Goal: Use online tool/utility: Utilize a website feature to perform a specific function

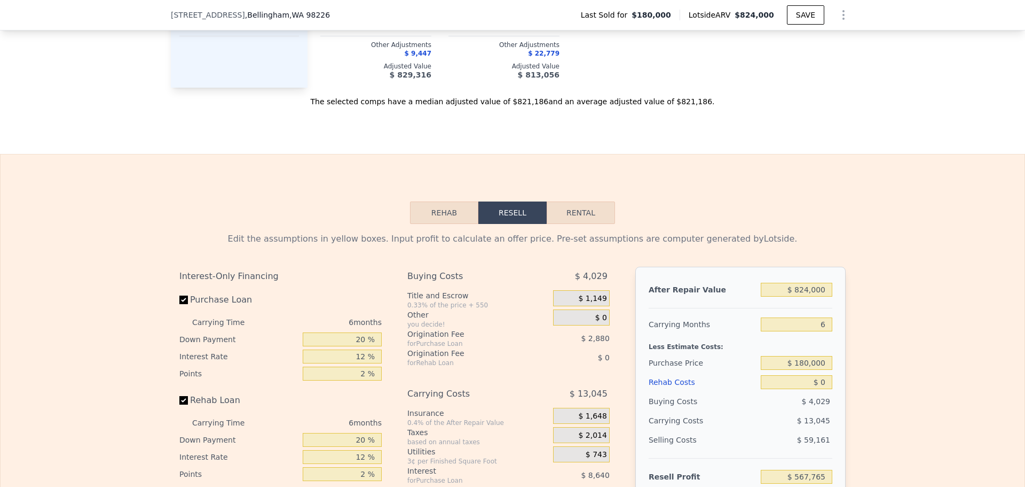
scroll to position [1495, 0]
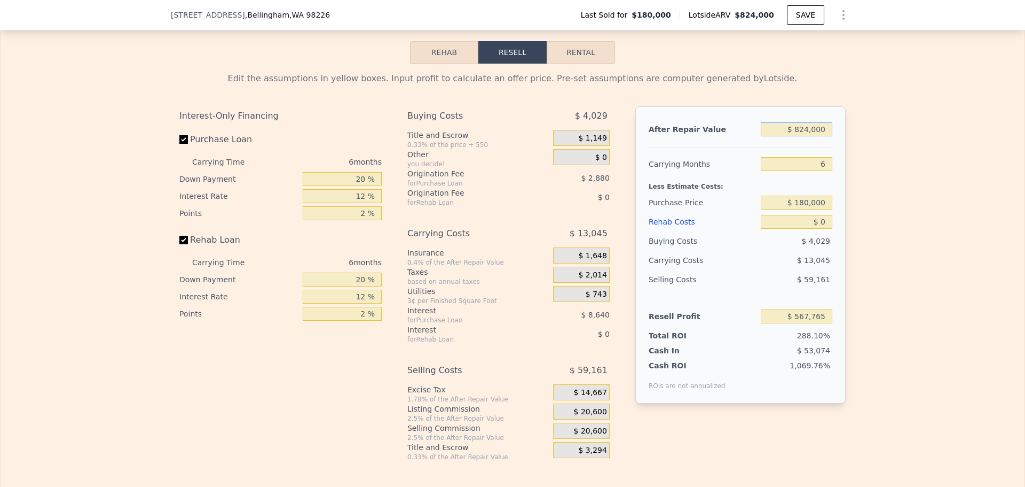
click at [809, 136] on input "$ 824,000" at bounding box center [797, 129] width 72 height 14
type input "$ 45"
type input "-$ 195,934"
type input "$ 4,500"
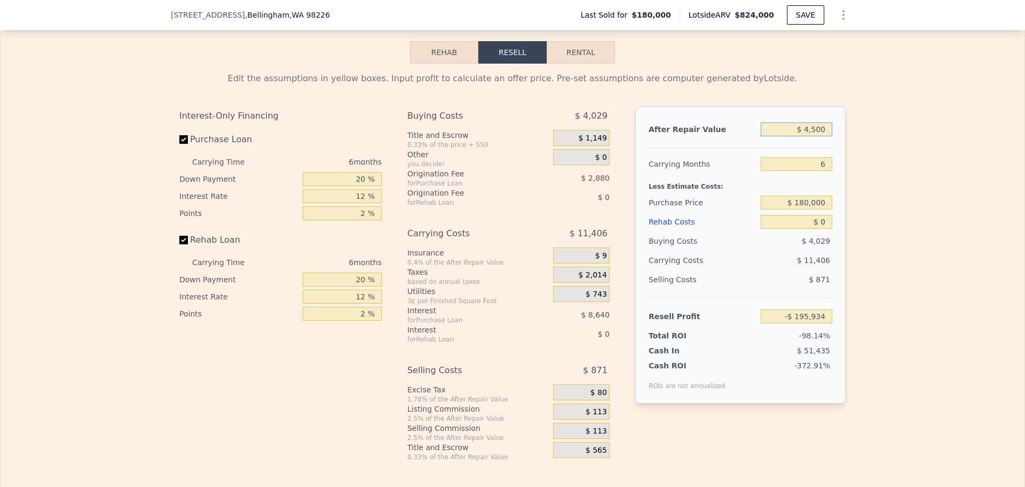
type input "-$ 191,806"
type input "$ 4,500,000"
type input "$ 3,974,939"
type input "$ 450,000"
type input "$ 221,115"
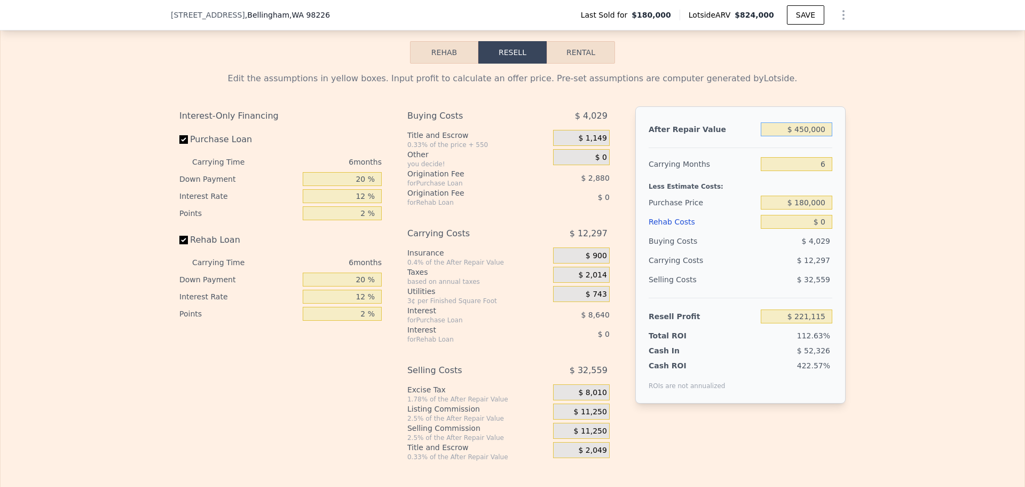
type input "$ 450,000"
click at [807, 209] on input "$ 180,000" at bounding box center [797, 202] width 72 height 14
click at [814, 209] on input "$ 180,000" at bounding box center [797, 202] width 72 height 14
click at [817, 207] on input "$ 180,000" at bounding box center [797, 202] width 72 height 14
click at [810, 209] on input "$ 180,000" at bounding box center [797, 202] width 72 height 14
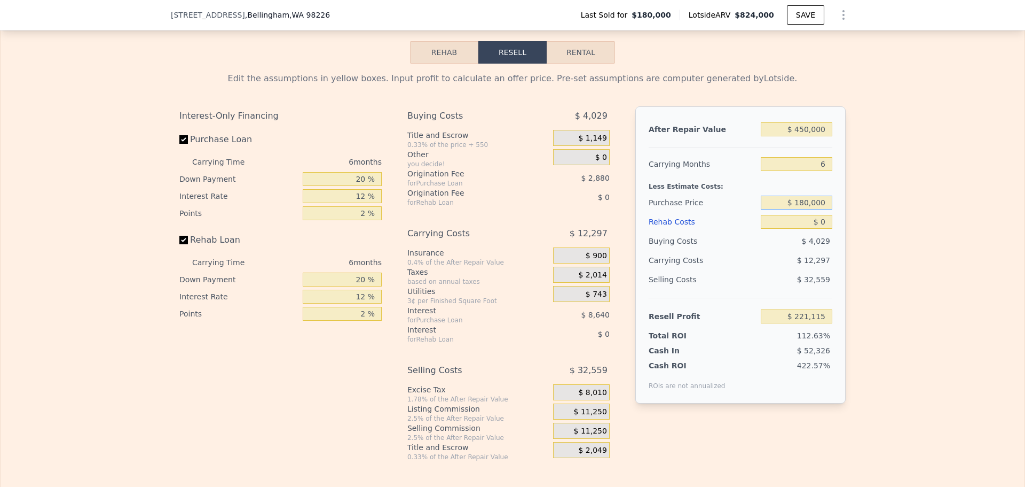
click at [810, 209] on input "$ 180,000" at bounding box center [797, 202] width 72 height 14
type input "$ 225,000"
drag, startPoint x: 821, startPoint y: 231, endPoint x: 813, endPoint y: 230, distance: 8.0
click at [821, 229] on input "$ 0" at bounding box center [797, 222] width 72 height 14
type input "$ 173,085"
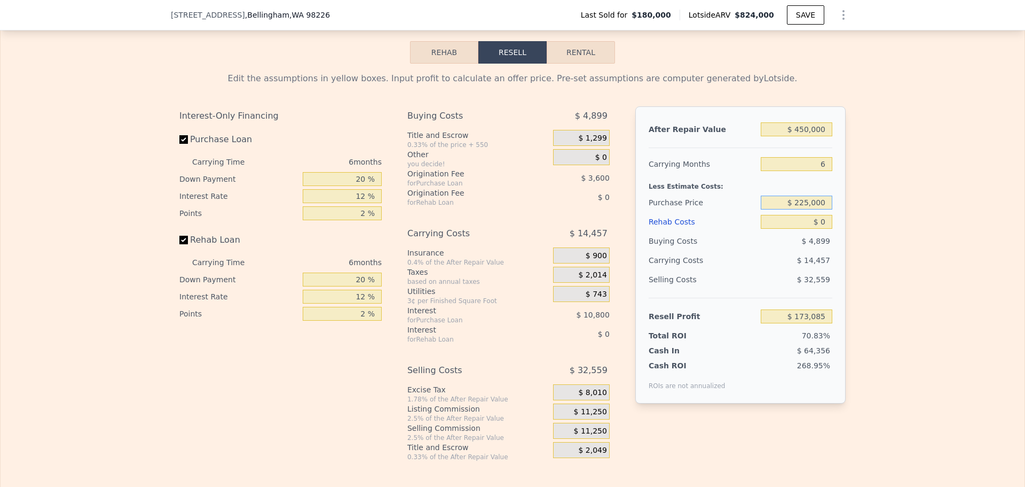
click at [809, 209] on input "$ 225,000" at bounding box center [797, 202] width 72 height 14
type input "$ 125,000"
click at [822, 229] on input "$ 0" at bounding box center [797, 222] width 72 height 14
type input "$ 279,818"
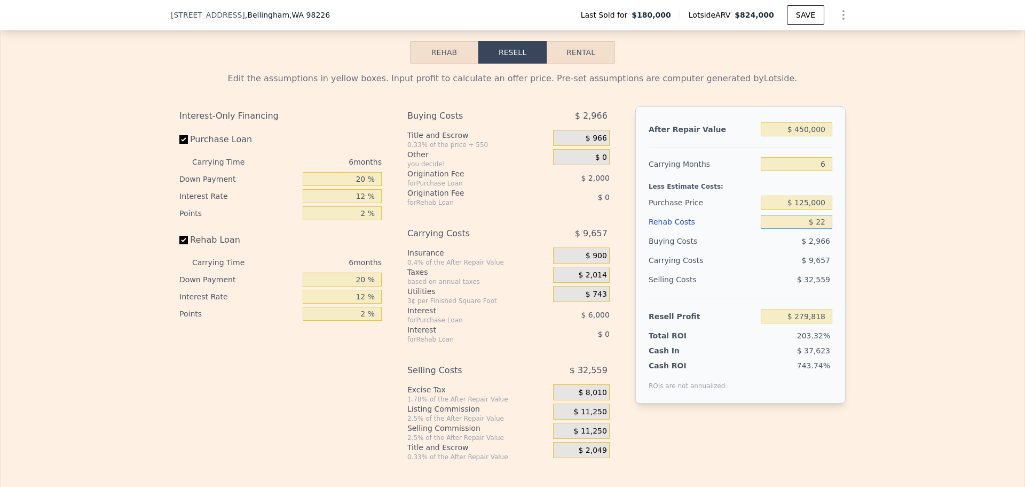
type input "$ 225"
type input "$ 279,577"
type input "$ 225,000"
type input "$ 40,418"
type input "$ 225,000"
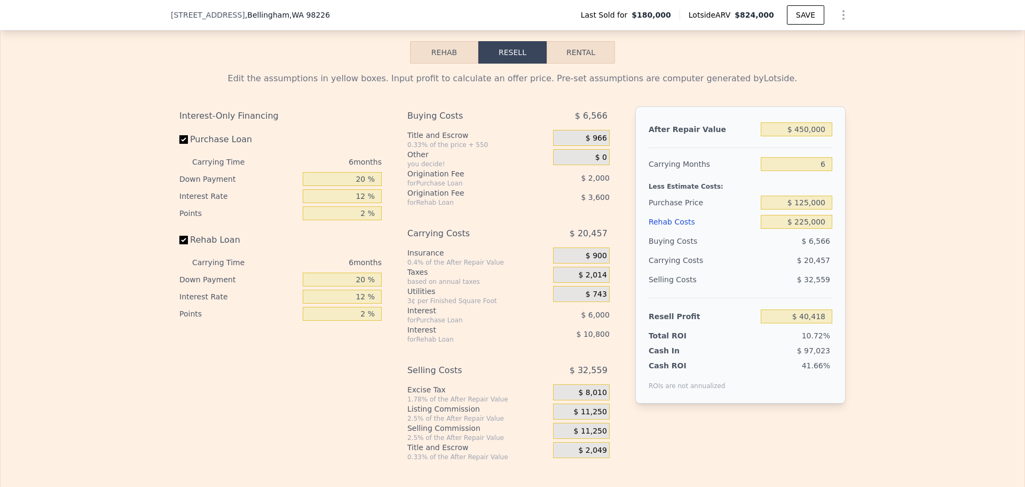
click at [895, 224] on div "Edit the assumptions in yellow boxes. Input profit to calculate an offer price.…" at bounding box center [513, 262] width 1024 height 397
click at [358, 186] on input "20 %" at bounding box center [342, 179] width 79 height 14
type input "10 %"
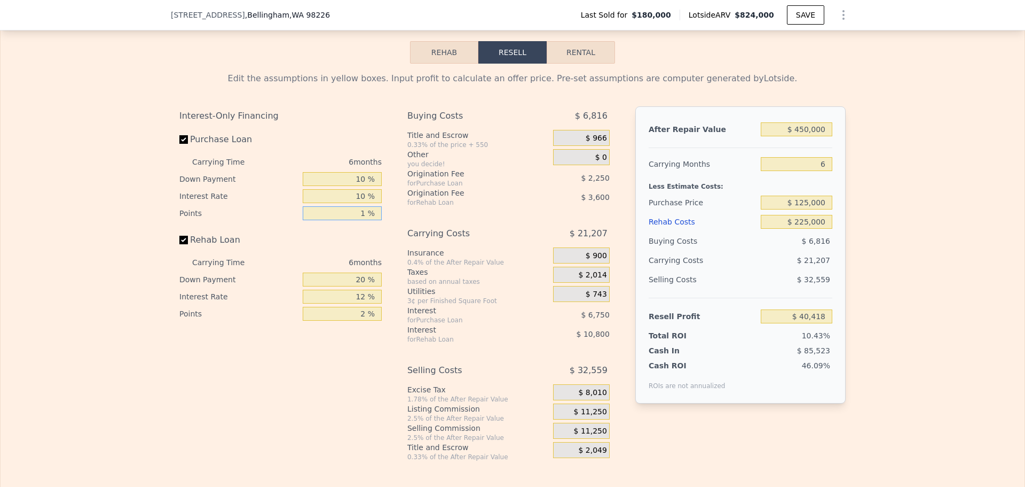
type input "1 %"
type input "$ 41,665"
type input "10 %"
type input "$ 39,865"
type input "10 %"
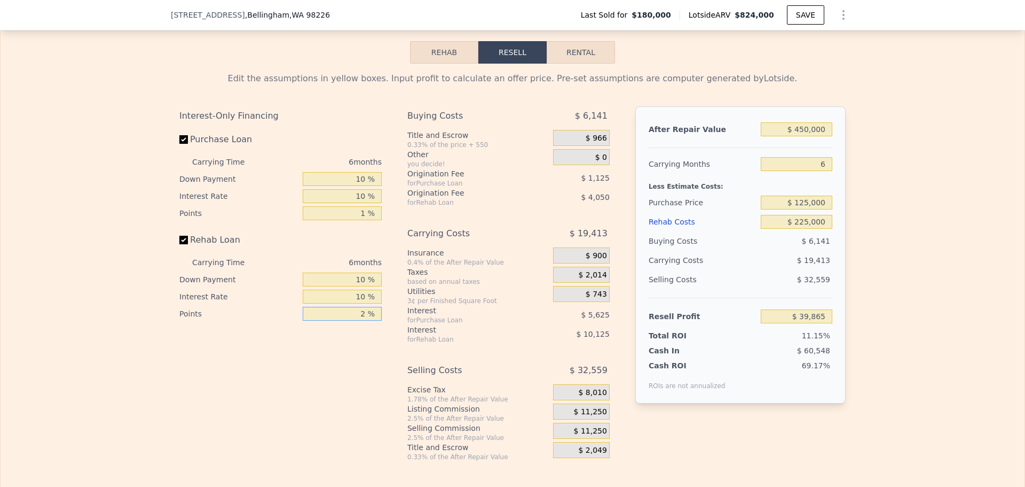
type input "$ 41,887"
type input "1 %"
type input "$ 43,912"
type input "1 %"
click at [594, 417] on span "$ 11,250" at bounding box center [590, 412] width 33 height 10
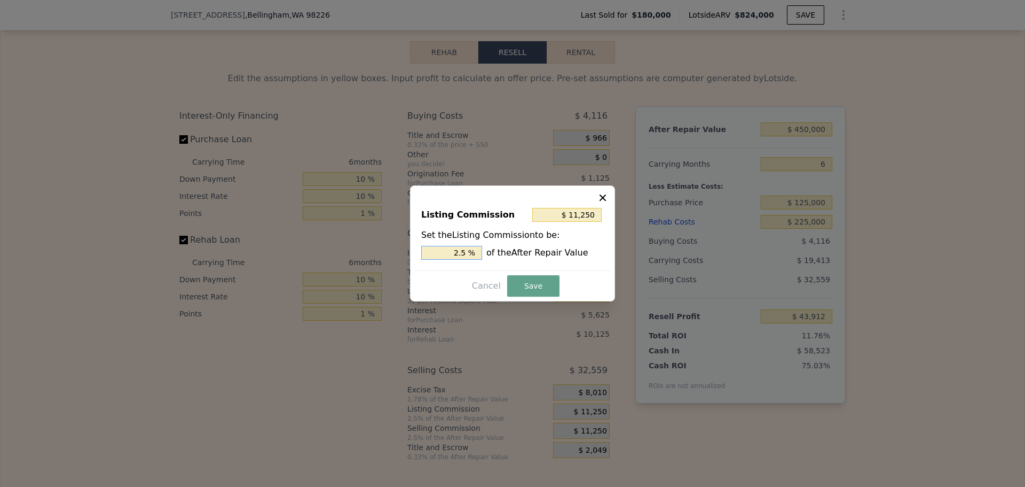
drag, startPoint x: 461, startPoint y: 250, endPoint x: 469, endPoint y: 252, distance: 7.6
click at [468, 252] on input "2.5 %" at bounding box center [451, 253] width 61 height 14
type input "$ 9,000"
type input "2 %"
click at [531, 280] on button "Save" at bounding box center [533, 285] width 52 height 21
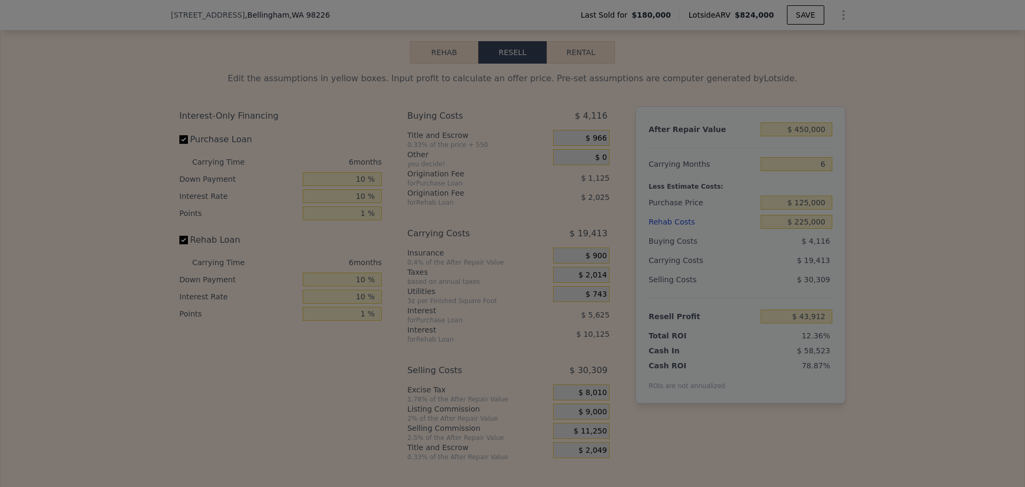
type input "$ 46,162"
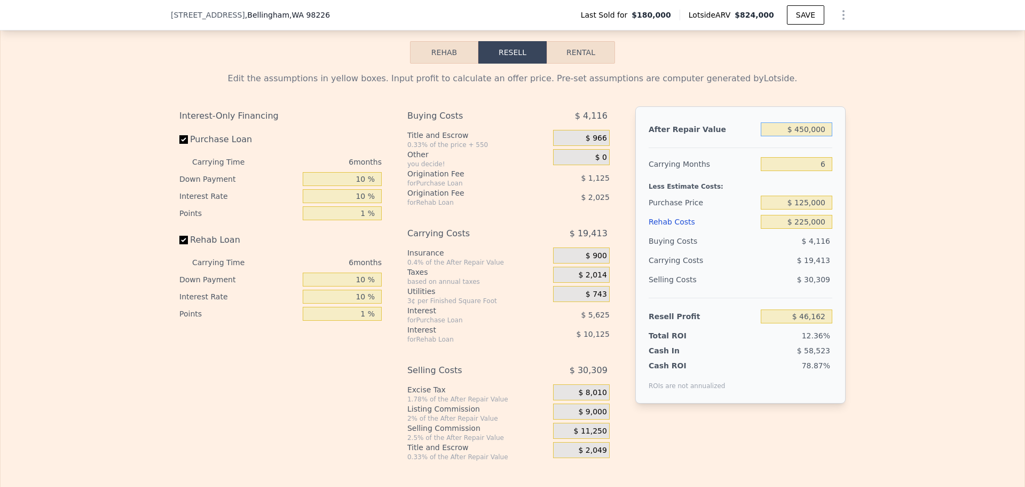
click at [796, 136] on input "$ 450,000" at bounding box center [797, 129] width 72 height 14
type input "$ 550,000"
type input "$ 139,349"
type input "$ 550,000"
click at [859, 157] on div "Edit the assumptions in yellow boxes. Input profit to calculate an offer price.…" at bounding box center [513, 262] width 1024 height 397
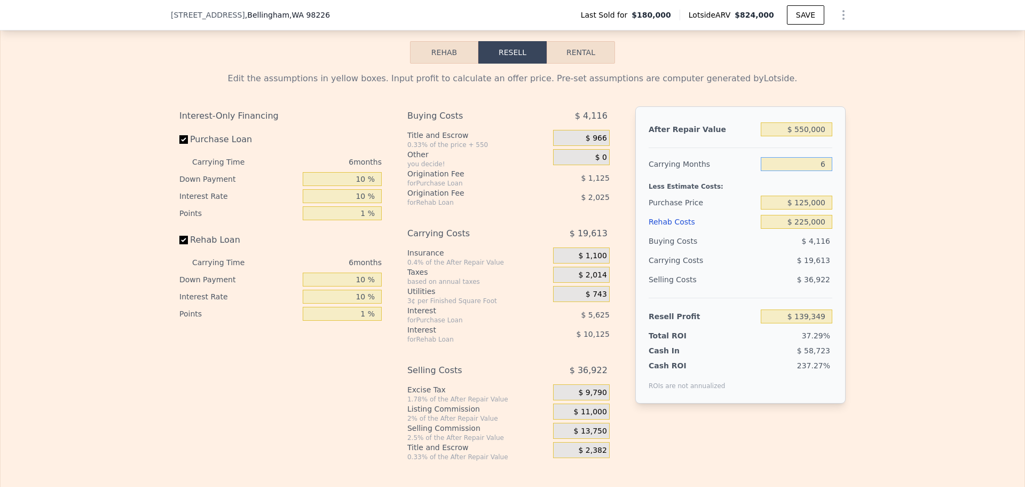
drag, startPoint x: 819, startPoint y: 171, endPoint x: 813, endPoint y: 169, distance: 6.1
click at [813, 169] on input "6" at bounding box center [797, 164] width 72 height 14
type input "12"
type input "$ 119,737"
type input "12"
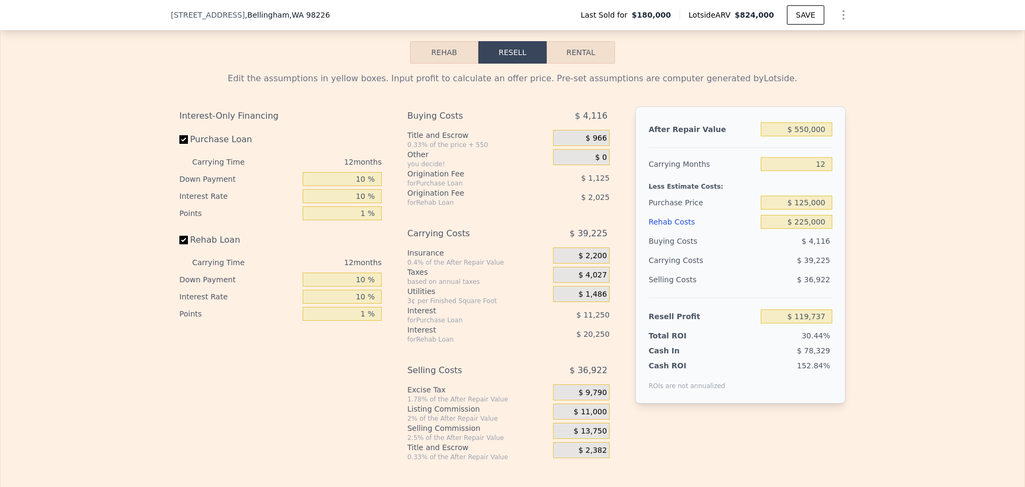
click at [879, 201] on div "Edit the assumptions in yellow boxes. Input profit to calculate an offer price.…" at bounding box center [513, 262] width 1024 height 397
click at [806, 209] on input "$ 125,000" at bounding box center [797, 202] width 72 height 14
type input "$ 150,000"
click at [873, 218] on div "Edit the assumptions in yellow boxes. Input profit to calculate an offer price.…" at bounding box center [513, 262] width 1024 height 397
type input "$ 92,184"
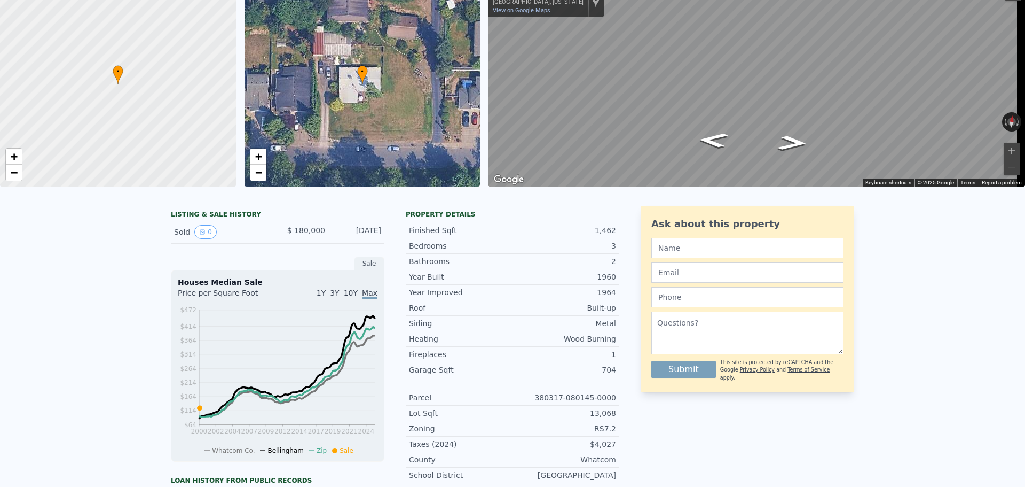
scroll to position [0, 0]
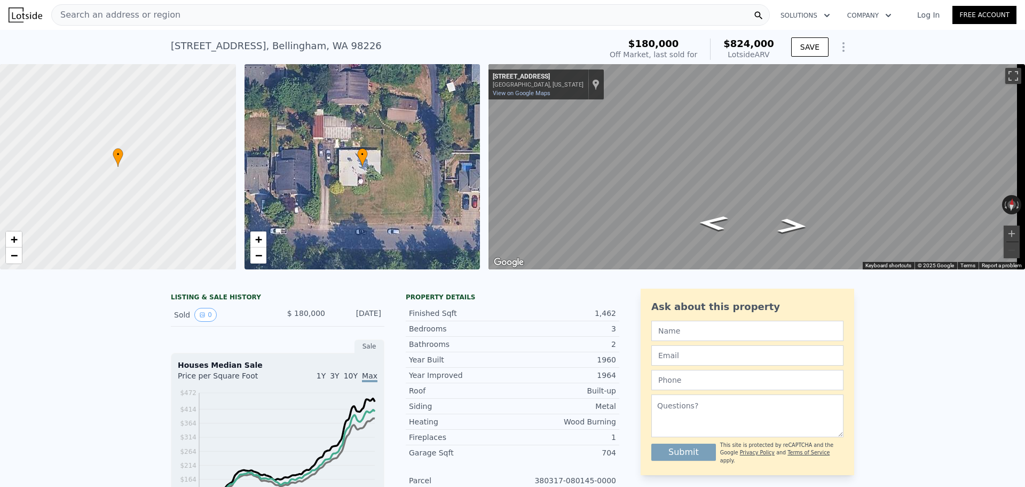
click at [145, 14] on span "Search an address or region" at bounding box center [116, 15] width 129 height 13
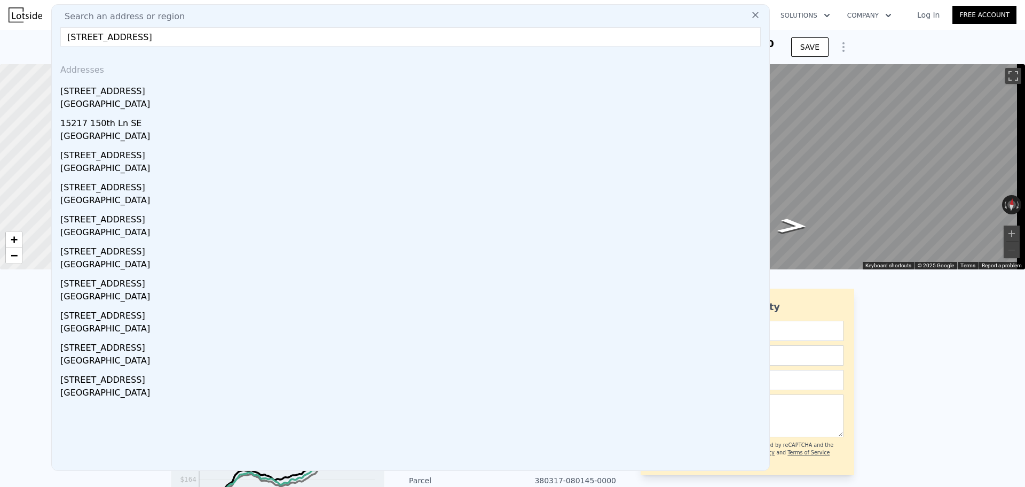
drag, startPoint x: 138, startPoint y: 34, endPoint x: 265, endPoint y: 42, distance: 127.9
click at [265, 42] on input "[STREET_ADDRESS]" at bounding box center [410, 36] width 701 height 19
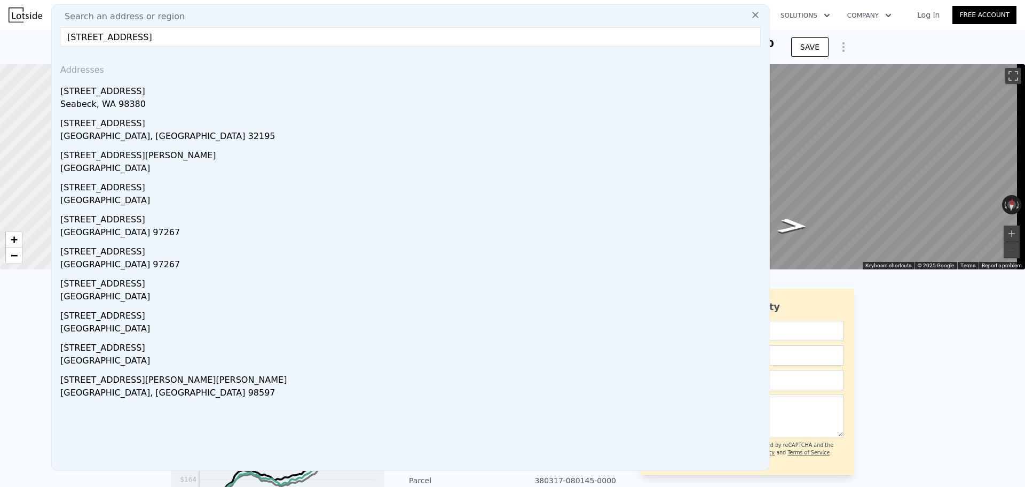
type input "[STREET_ADDRESS]"
type input "$ 824,000"
type input "6"
type input "$ 0"
type input "$ 567,765"
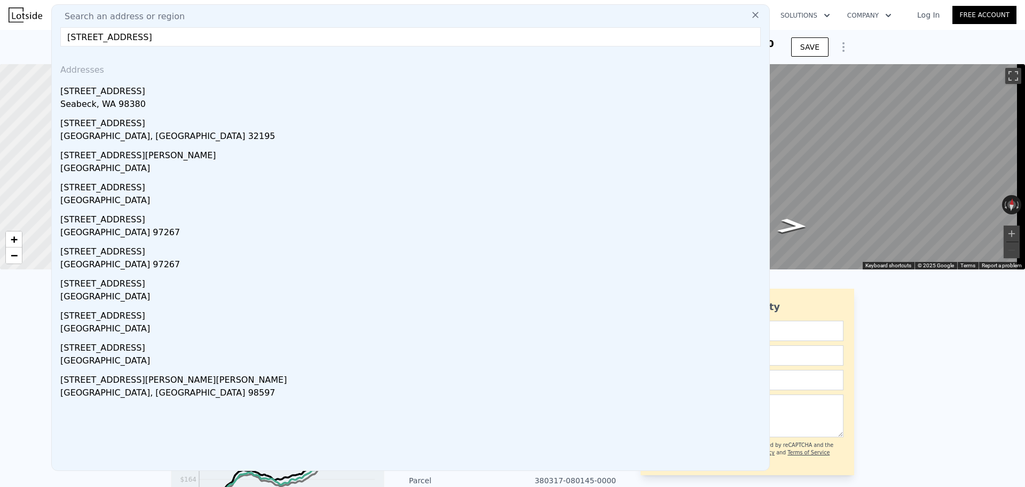
drag, startPoint x: 161, startPoint y: 37, endPoint x: 137, endPoint y: 35, distance: 24.1
paste input "[STREET_ADDRESS][PERSON_NAME]"
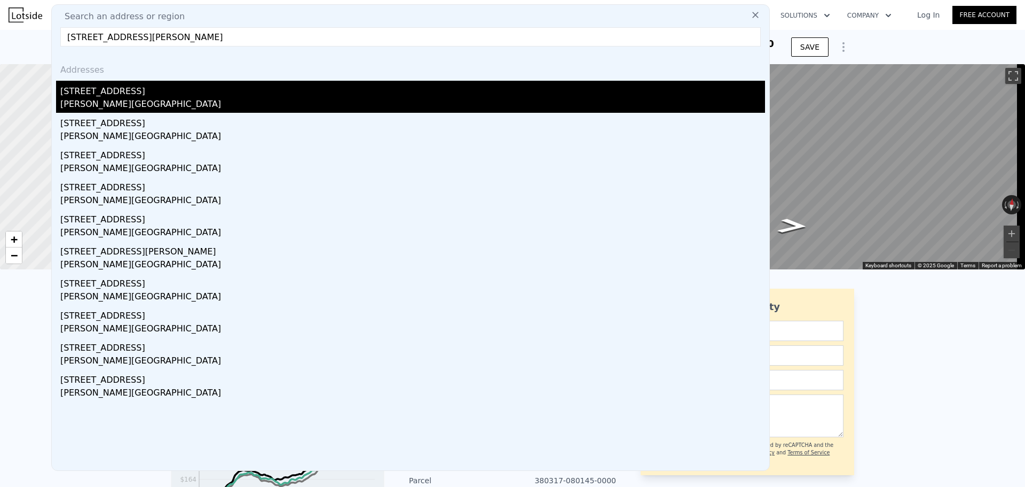
type input "[STREET_ADDRESS][PERSON_NAME]"
click at [135, 97] on div "[STREET_ADDRESS]" at bounding box center [412, 89] width 705 height 17
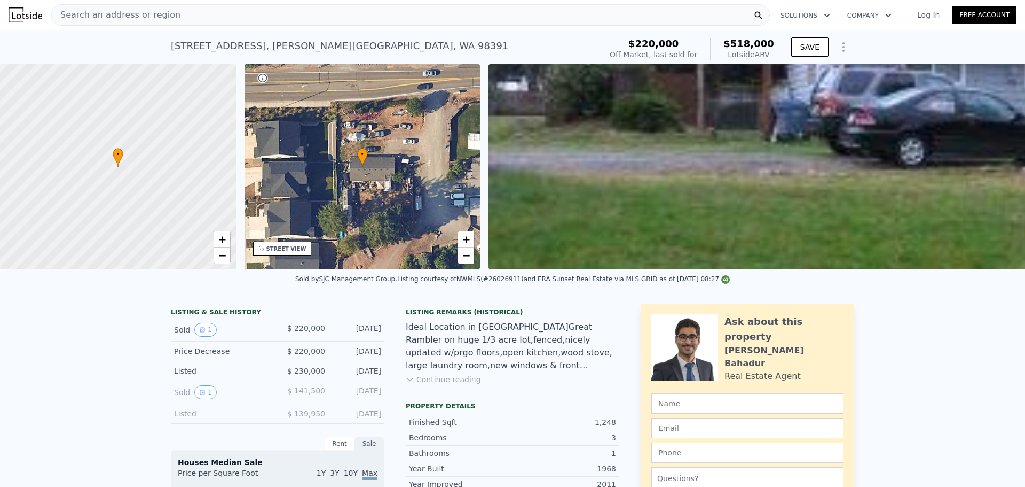
click at [147, 11] on span "Search an address or region" at bounding box center [116, 15] width 129 height 13
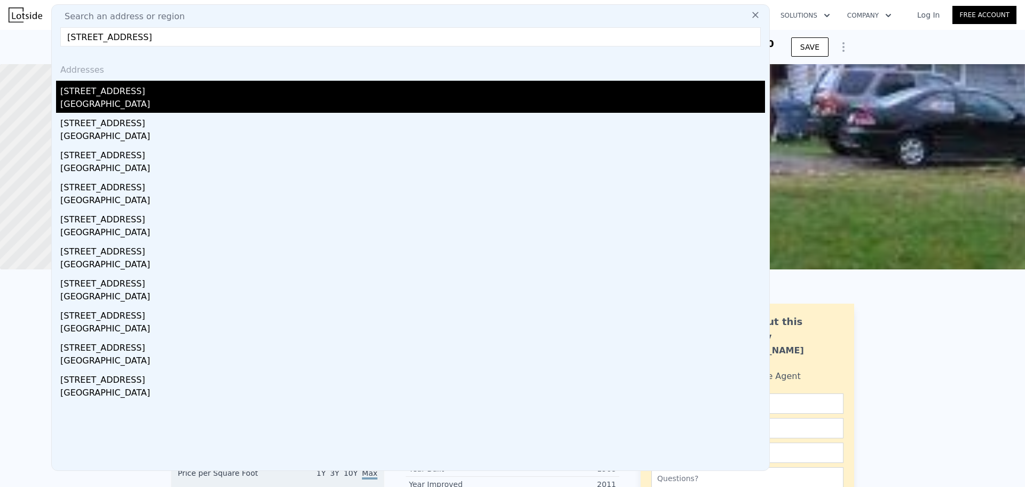
type input "[STREET_ADDRESS]"
click at [150, 97] on div "[STREET_ADDRESS]" at bounding box center [412, 89] width 705 height 17
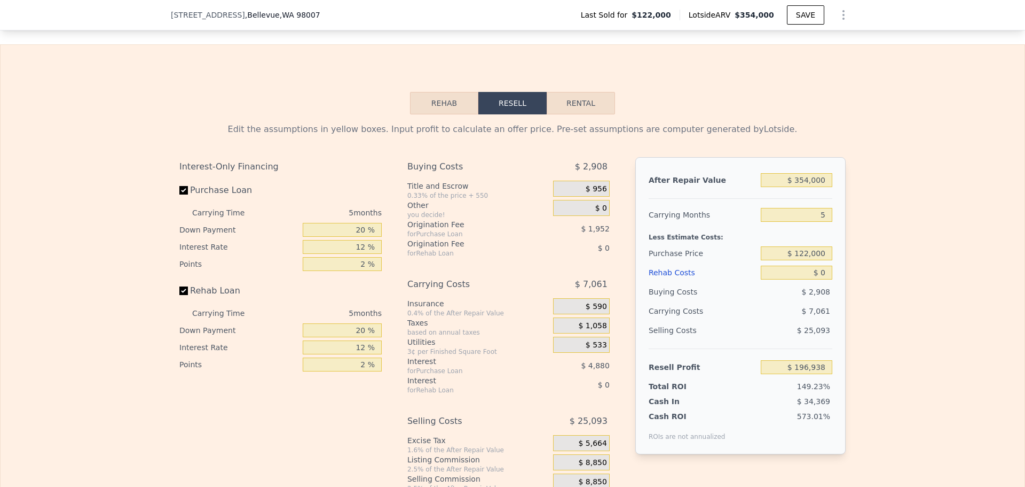
scroll to position [1545, 0]
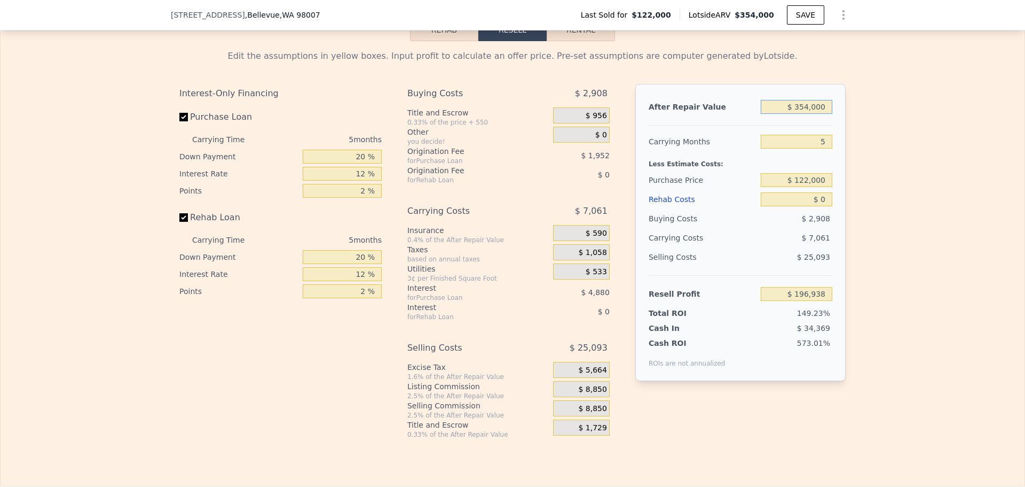
click at [808, 114] on input "$ 354,000" at bounding box center [797, 107] width 72 height 14
type input "$ 350,000"
type input "$ 193,222"
type input "$ 350,000"
click at [897, 161] on div "Edit the assumptions in yellow boxes. Input profit to calculate an offer price.…" at bounding box center [513, 239] width 1024 height 397
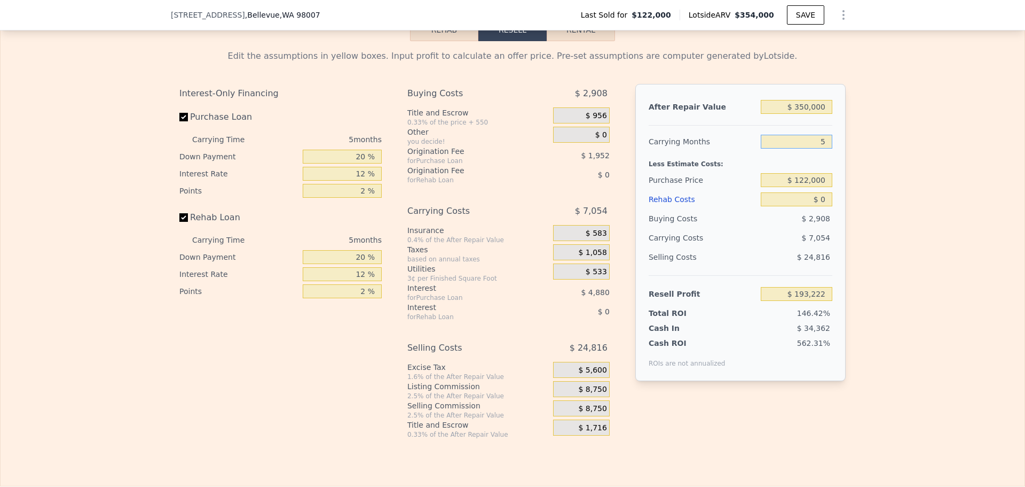
drag, startPoint x: 826, startPoint y: 156, endPoint x: 796, endPoint y: 155, distance: 29.4
click at [796, 148] on input "5" at bounding box center [797, 142] width 72 height 14
type input "4"
type input "$ 194,632"
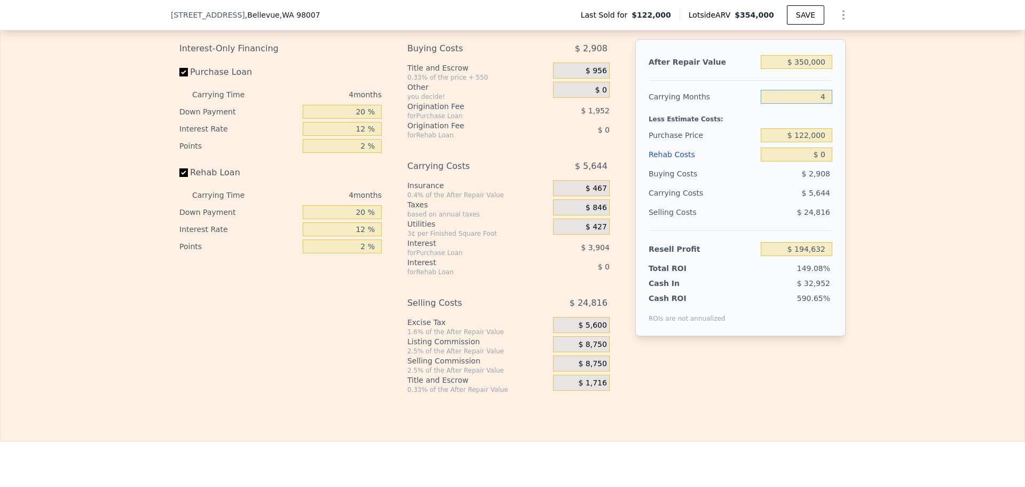
scroll to position [1599, 0]
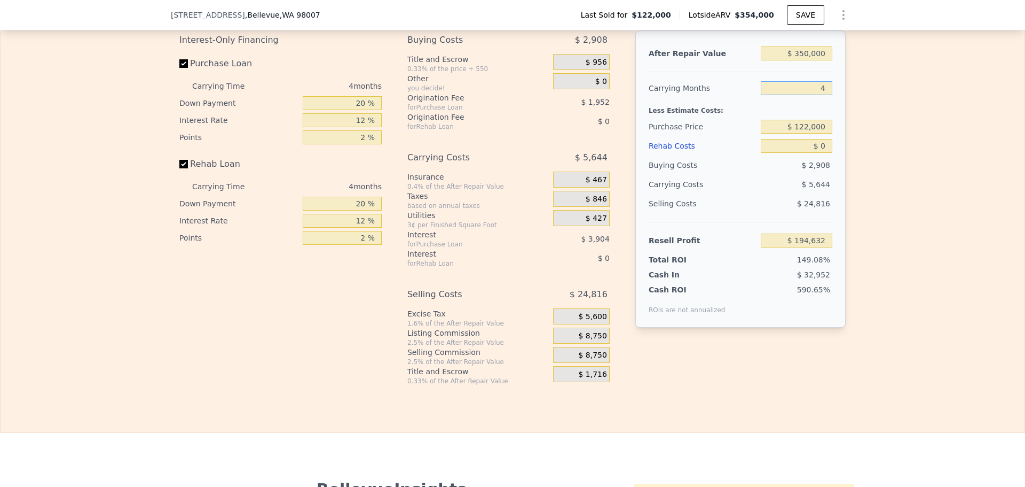
type input "4"
drag, startPoint x: 824, startPoint y: 163, endPoint x: 811, endPoint y: 164, distance: 12.9
click at [811, 153] on input "$ 0" at bounding box center [797, 146] width 72 height 14
type input "$ 2,500"
type input "$ 192,012"
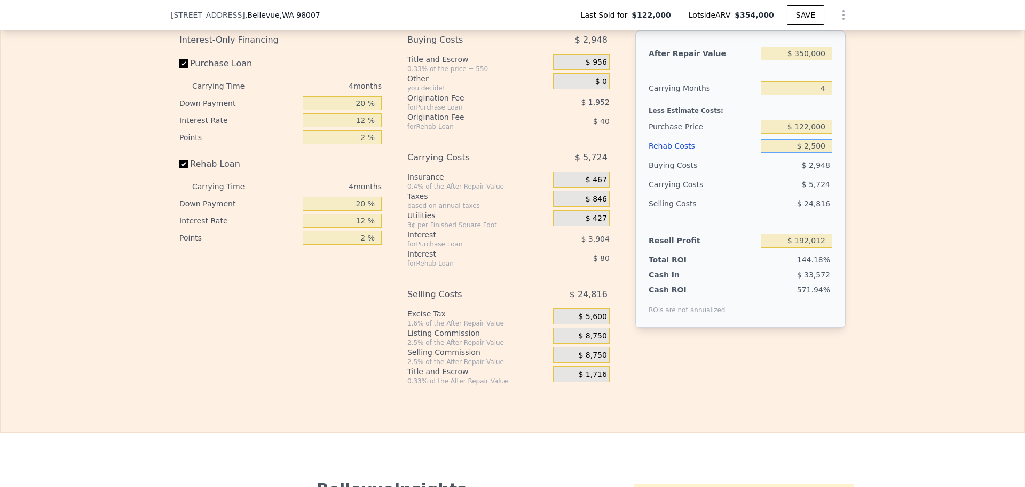
type input "$ 25,000"
type input "$ 168,432"
type input "$ 25,000"
click at [859, 152] on div "Edit the assumptions in yellow boxes. Input profit to calculate an offer price.…" at bounding box center [513, 186] width 1024 height 397
click at [812, 134] on input "$ 122,000" at bounding box center [797, 127] width 72 height 14
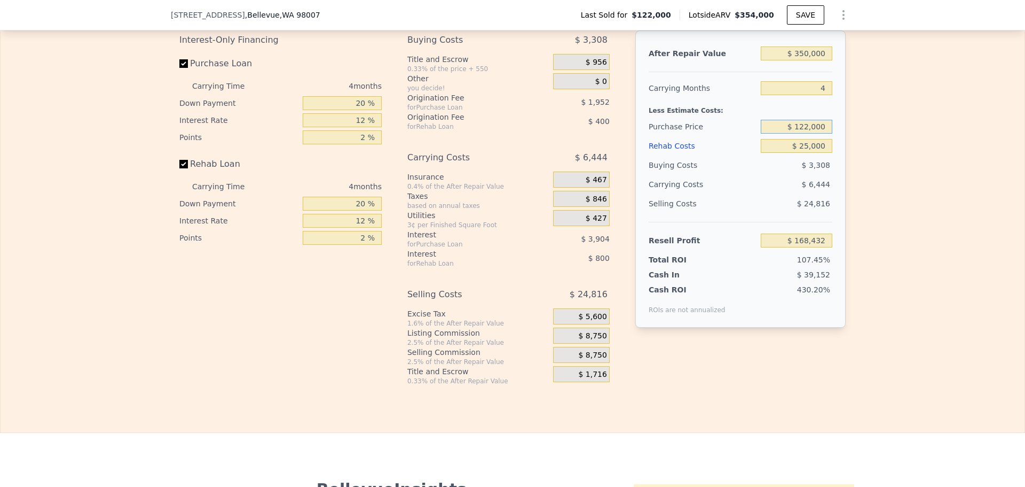
click at [812, 134] on input "$ 122,000" at bounding box center [797, 127] width 72 height 14
type input "$ 250,000"
click at [882, 169] on div "Edit the assumptions in yellow boxes. Input profit to calculate an offer price.…" at bounding box center [513, 186] width 1024 height 397
type input "$ 33,861"
click at [357, 110] on input "20 %" at bounding box center [342, 103] width 79 height 14
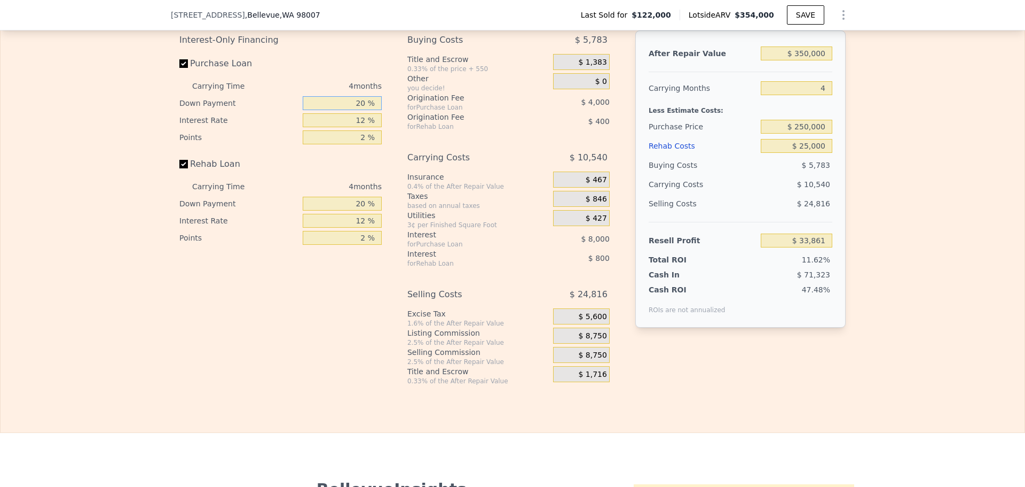
click at [357, 110] on input "20 %" at bounding box center [342, 103] width 79 height 14
type input "10 %"
type input "1 %"
type input "10 %"
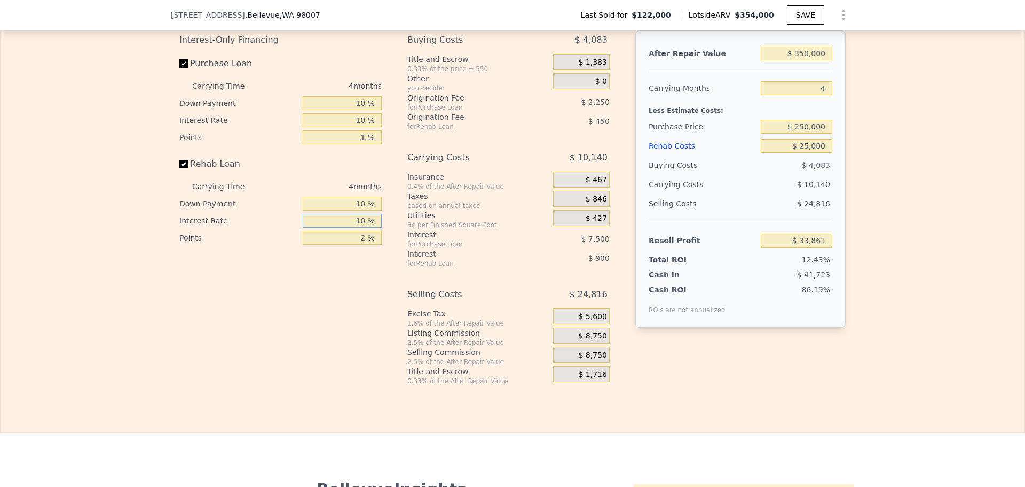
type input "10 %"
type input "$ 34,309"
type input "1 %"
type input "$ 36,334"
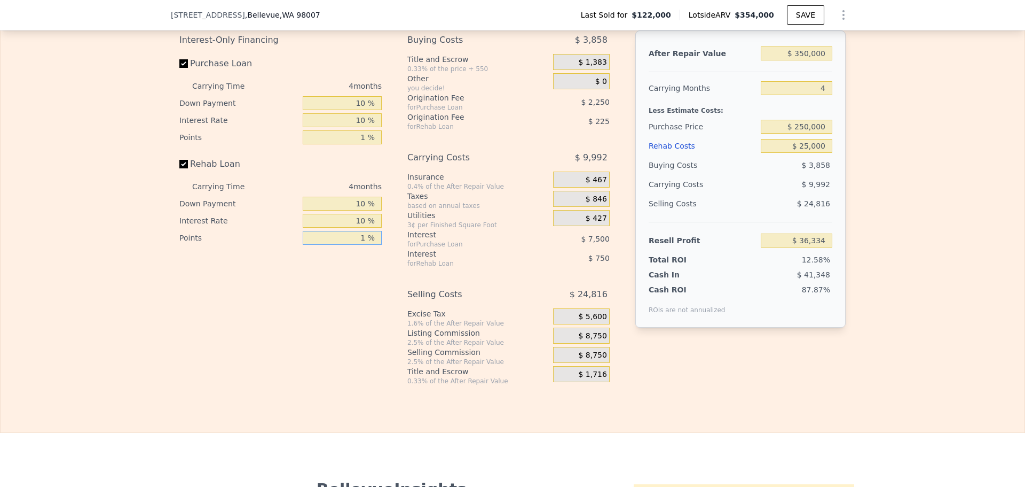
type input "1 %"
click at [594, 341] on span "$ 8,750" at bounding box center [592, 336] width 28 height 10
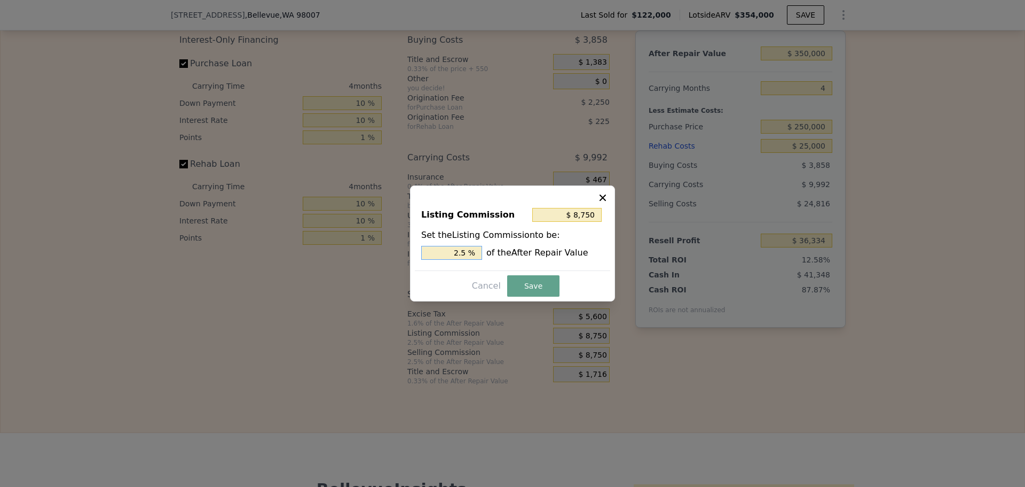
drag, startPoint x: 461, startPoint y: 252, endPoint x: 470, endPoint y: 250, distance: 8.7
click at [470, 250] on input "2.5 %" at bounding box center [451, 253] width 61 height 14
type input "$ 7,000"
type input "2 %"
click at [527, 285] on button "Save" at bounding box center [533, 285] width 52 height 21
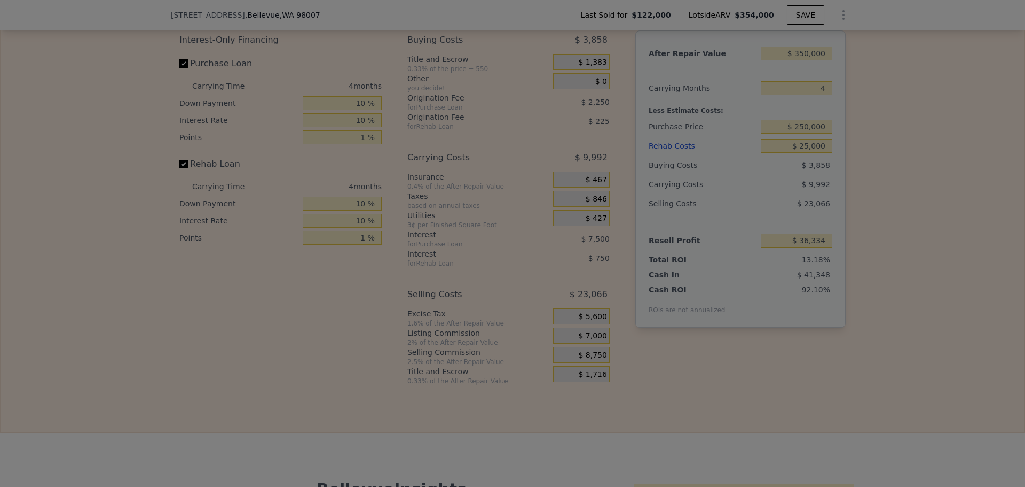
type input "$ 38,084"
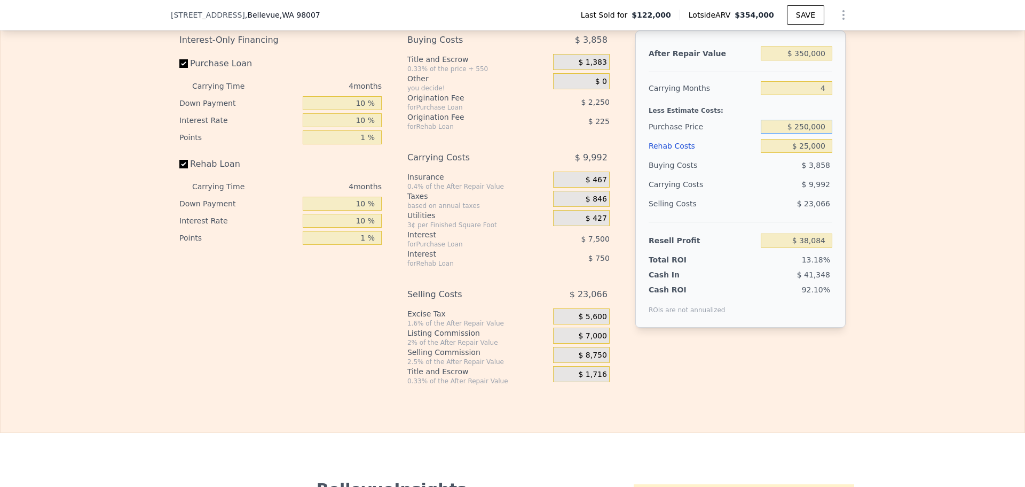
click at [803, 134] on input "$ 250,000" at bounding box center [797, 127] width 72 height 14
type input "$ 260,000"
click at [925, 195] on div "Edit the assumptions in yellow boxes. Input profit to calculate an offer price.…" at bounding box center [513, 186] width 1024 height 397
type input "$ 27,661"
drag, startPoint x: 800, startPoint y: 142, endPoint x: 806, endPoint y: 141, distance: 6.5
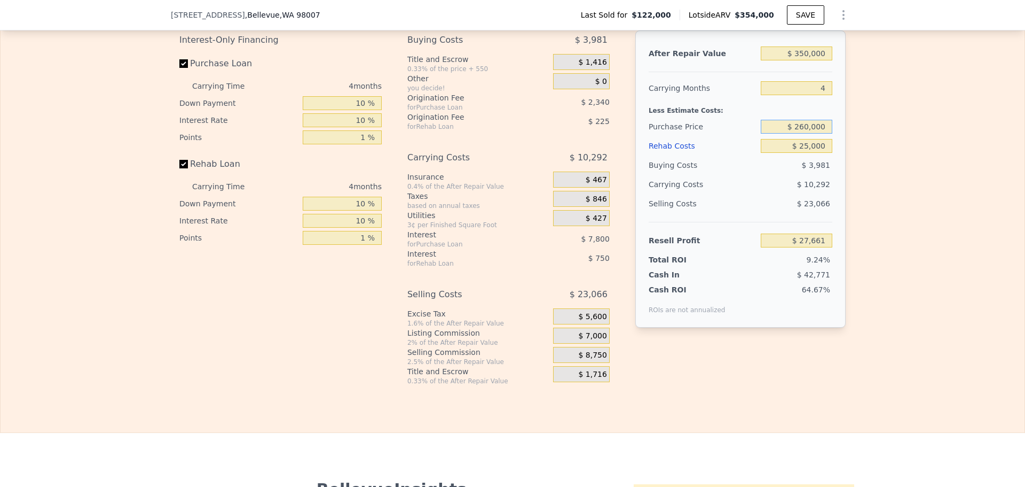
click at [805, 134] on input "$ 260,000" at bounding box center [797, 127] width 72 height 14
type input "$ 250,000"
click at [862, 162] on div "Edit the assumptions in yellow boxes. Input profit to calculate an offer price.…" at bounding box center [513, 186] width 1024 height 397
type input "$ 38,084"
click at [803, 134] on input "$ 250,000" at bounding box center [797, 127] width 72 height 14
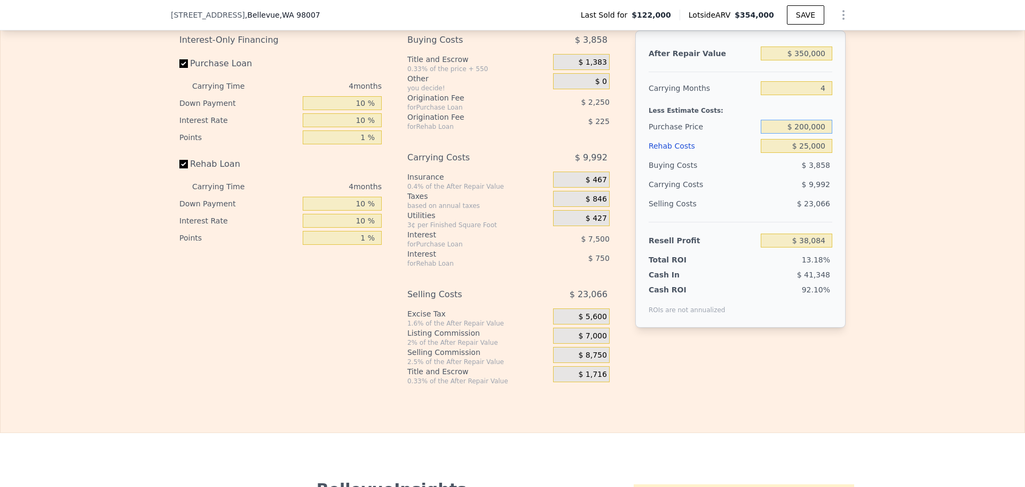
type input "$ 200,000"
type input "$ 90,201"
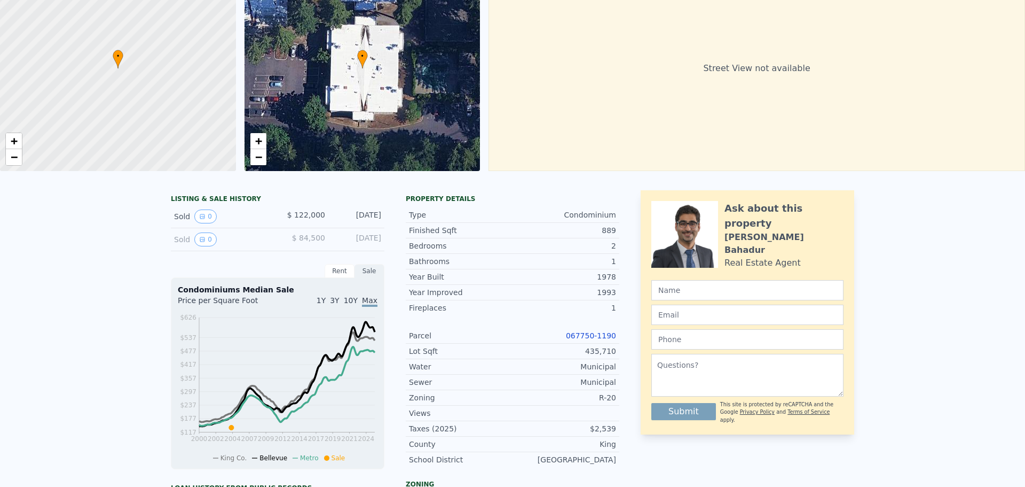
scroll to position [4, 0]
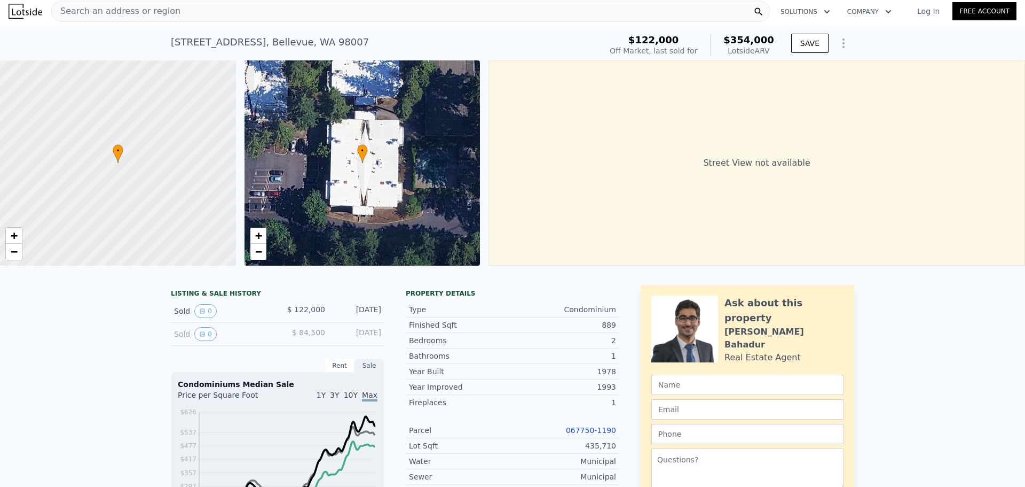
click at [151, 9] on span "Search an address or region" at bounding box center [116, 11] width 129 height 13
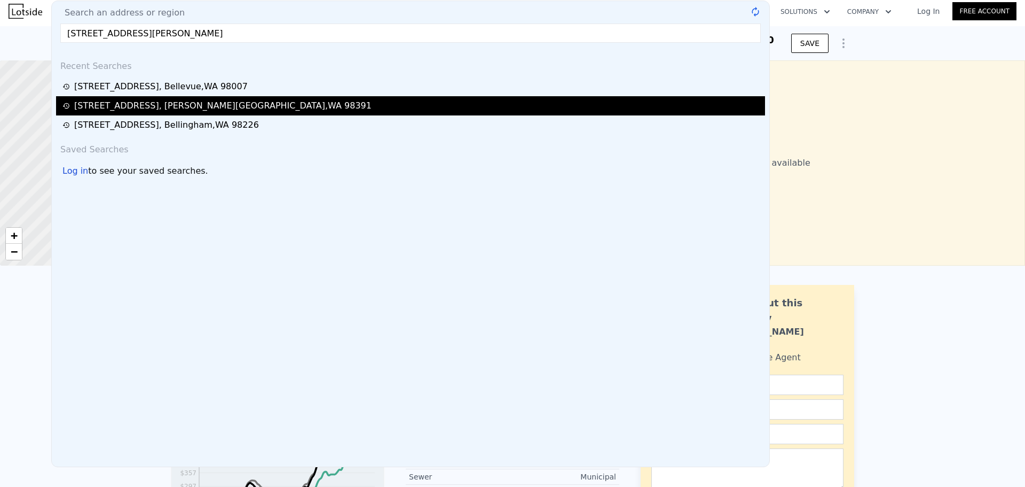
type input "$ 354,000"
type input "5"
type input "$ 0"
type input "$ 196,938"
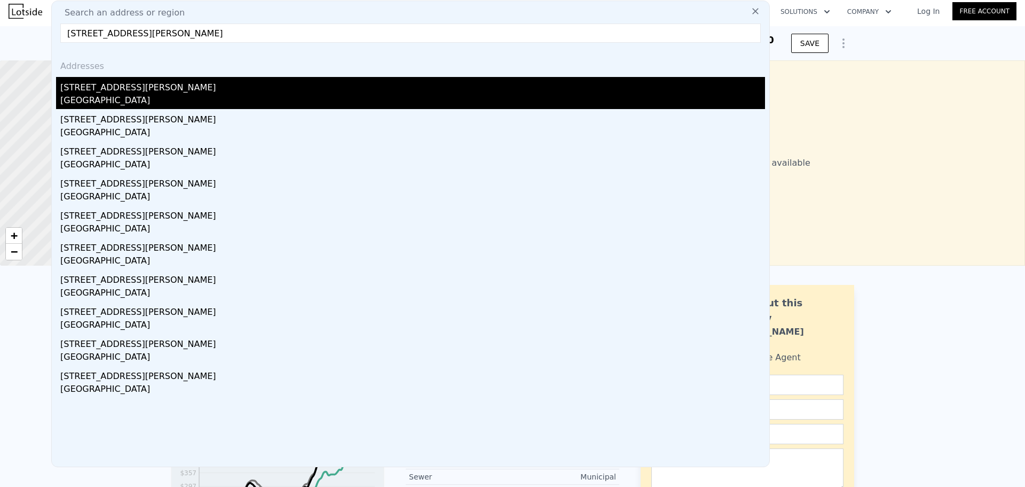
type input "[STREET_ADDRESS][PERSON_NAME]"
click at [135, 90] on div "[STREET_ADDRESS][PERSON_NAME]" at bounding box center [412, 85] width 705 height 17
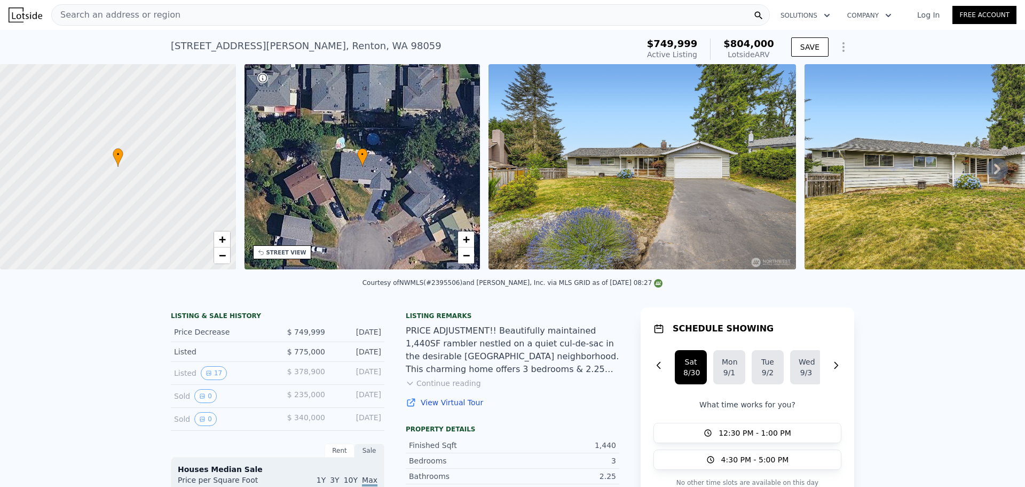
click at [175, 11] on div "Search an address or region" at bounding box center [410, 14] width 719 height 21
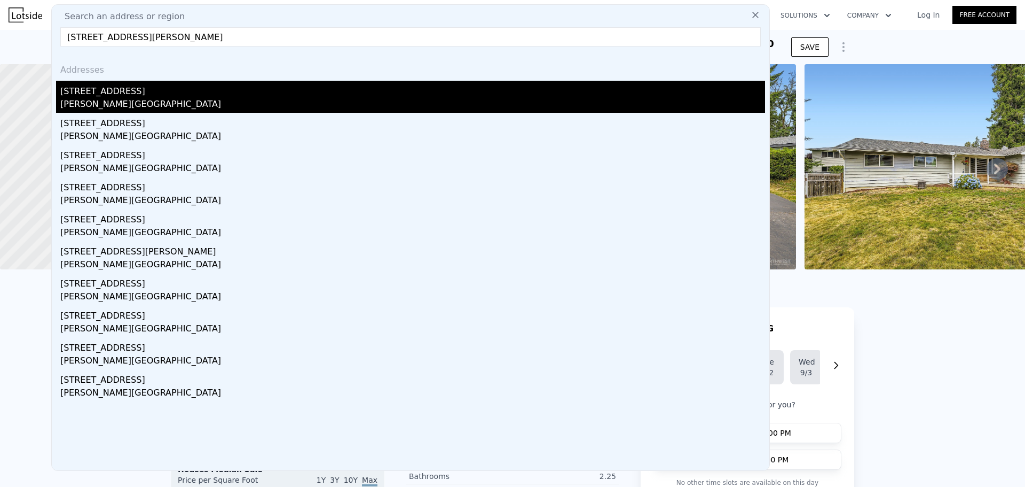
type input "[STREET_ADDRESS][PERSON_NAME]"
click at [153, 99] on div "[PERSON_NAME][GEOGRAPHIC_DATA]" at bounding box center [412, 105] width 705 height 15
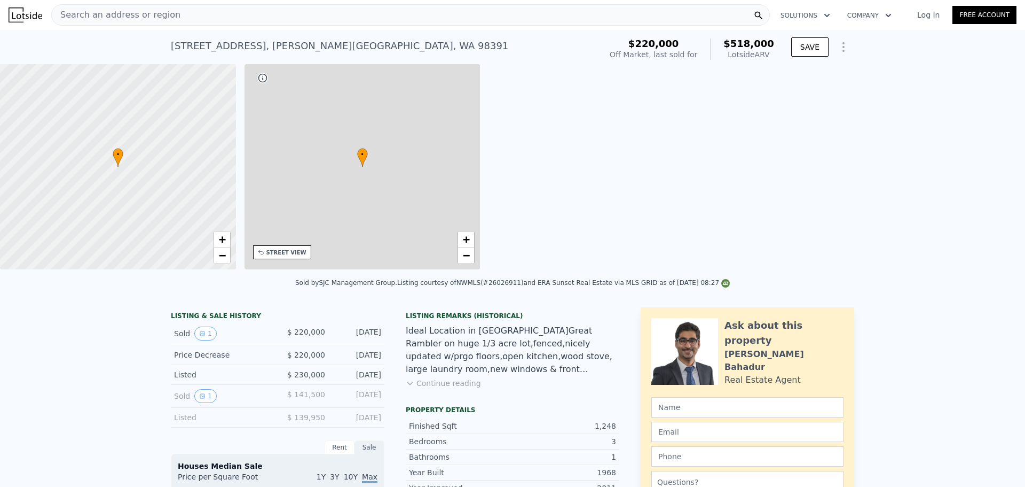
type input "2.25"
type input "1008"
type input "1669"
type input "11500"
type input "16000"
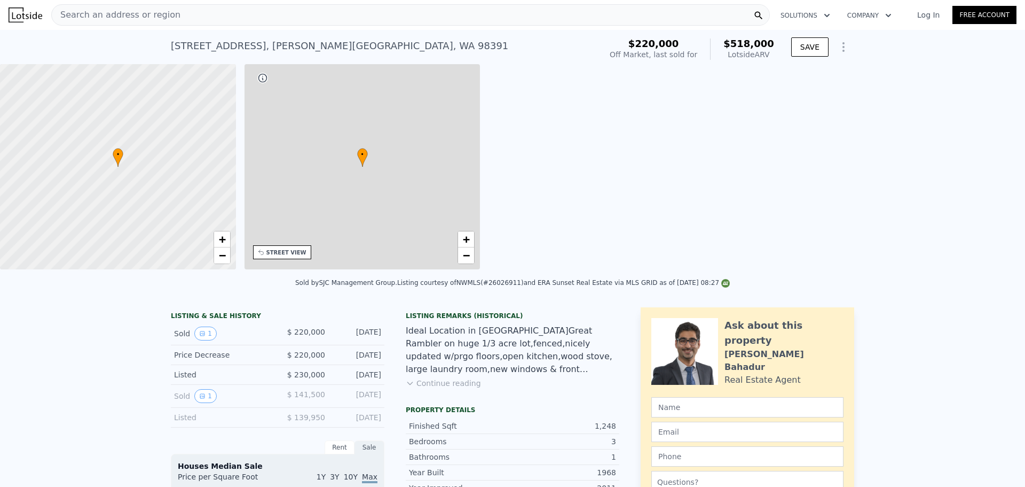
type input "$ 518,000"
type input "$ 243,926"
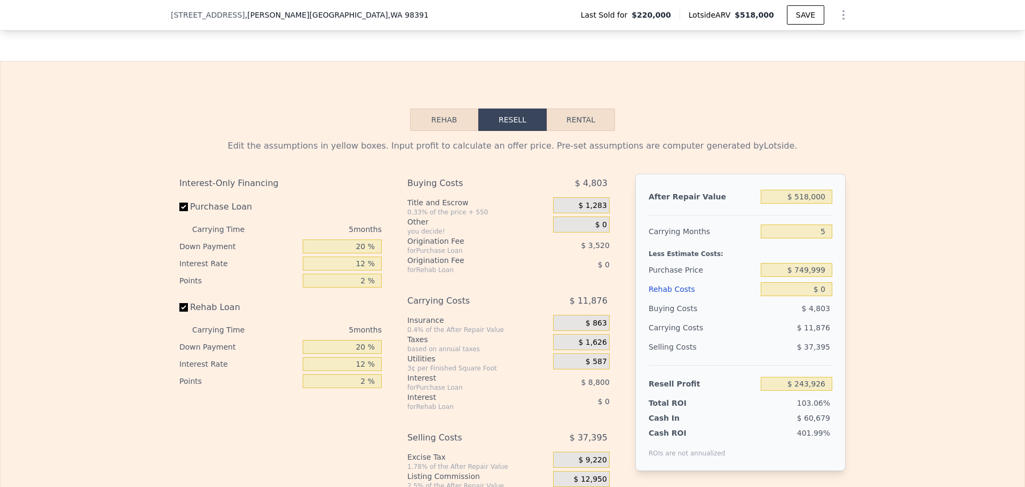
scroll to position [1759, 0]
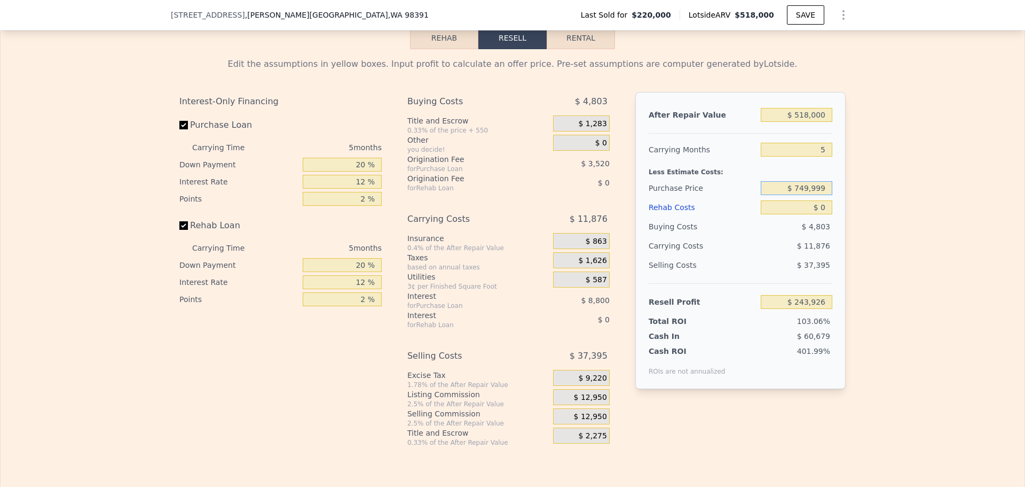
click at [813, 194] on input "$ 749,999" at bounding box center [797, 188] width 72 height 14
type input "$ 380,000"
click at [889, 208] on div "Edit the assumptions in yellow boxes. Input profit to calculate an offer price.…" at bounding box center [513, 247] width 1024 height 397
type input "$ 74,434"
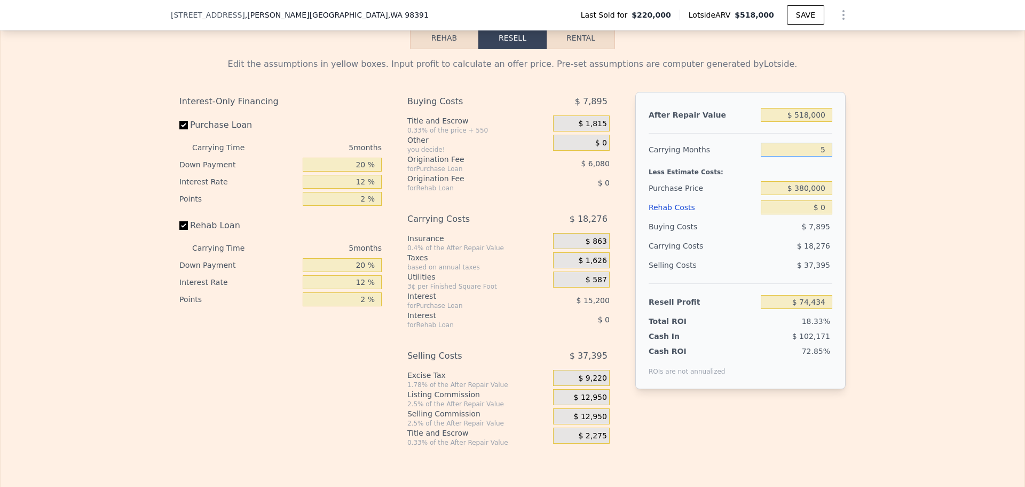
click at [818, 152] on input "5" at bounding box center [797, 150] width 72 height 14
type input "4"
type input "$ 78,088"
type input "4"
click at [358, 171] on input "20 %" at bounding box center [342, 165] width 79 height 14
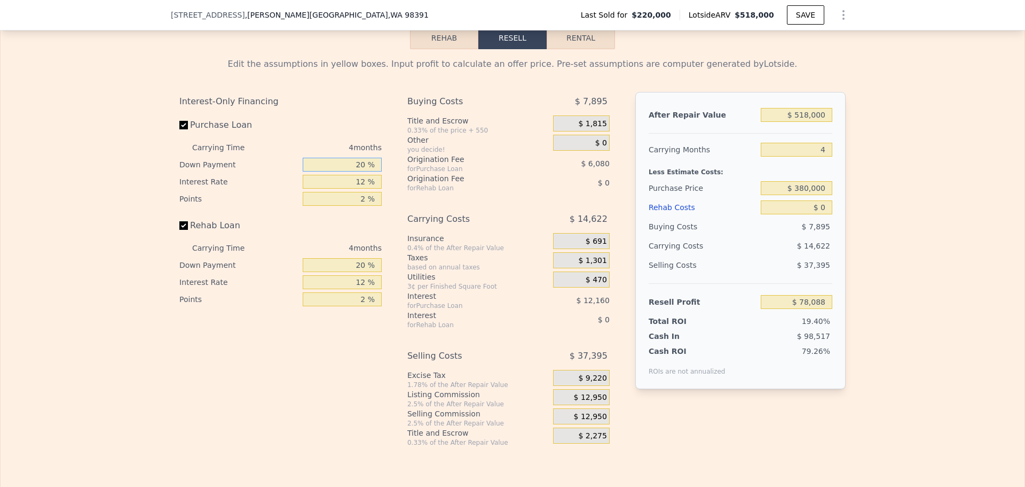
click at [358, 171] on input "20 %" at bounding box center [342, 165] width 79 height 14
type input "10 %"
type input "1 %"
type input "$ 81,508"
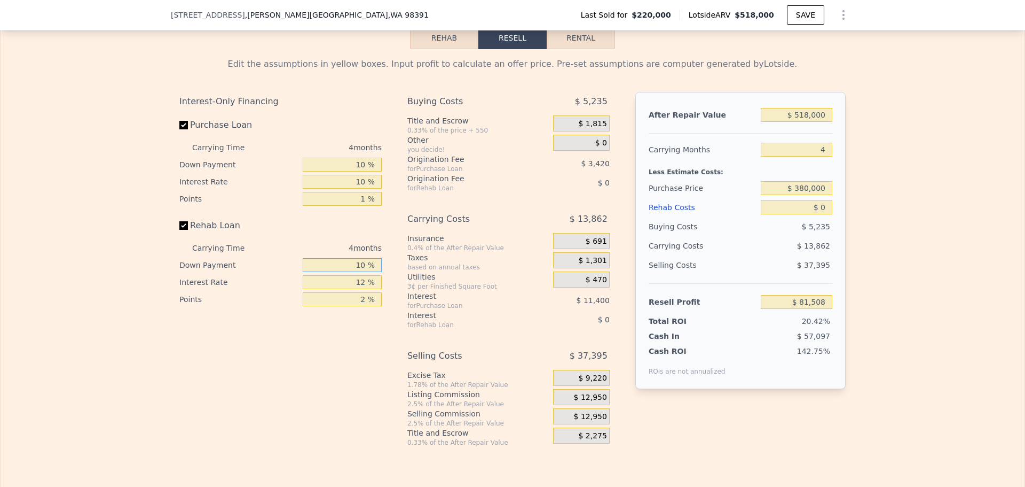
type input "10 %"
type input "1 %"
click at [596, 402] on span "$ 12,950" at bounding box center [590, 398] width 33 height 10
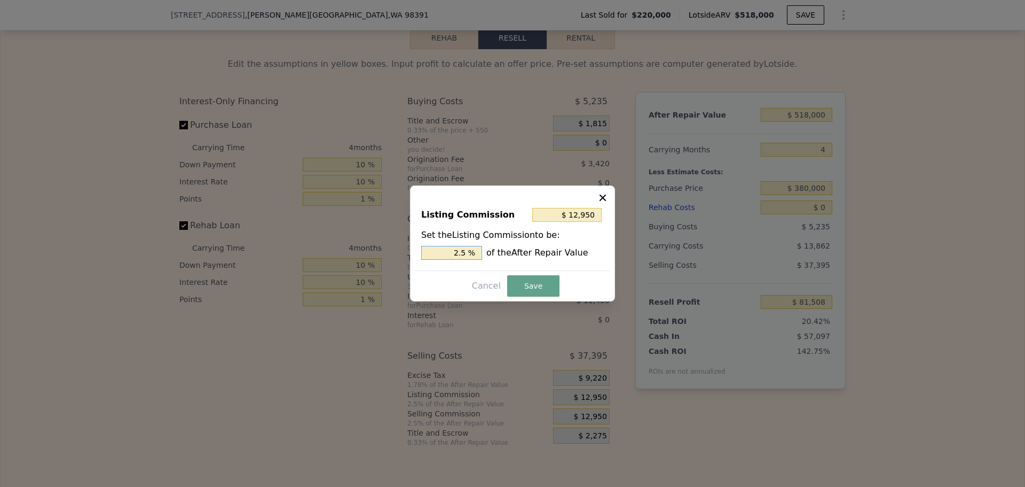
drag, startPoint x: 461, startPoint y: 252, endPoint x: 469, endPoint y: 251, distance: 7.6
click at [469, 251] on input "2.5 %" at bounding box center [451, 253] width 61 height 14
type input "$ 10,360"
type input "2 %"
click at [514, 281] on button "Save" at bounding box center [533, 285] width 52 height 21
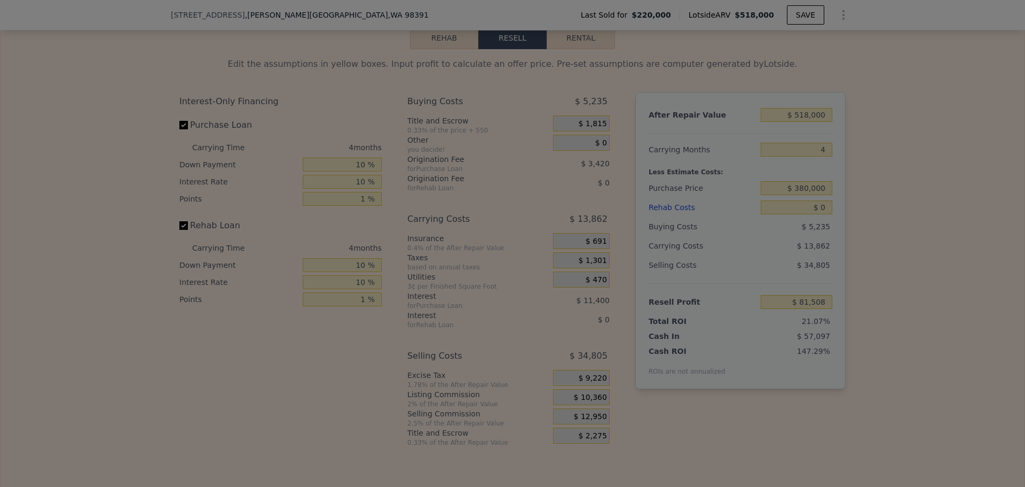
type input "$ 84,098"
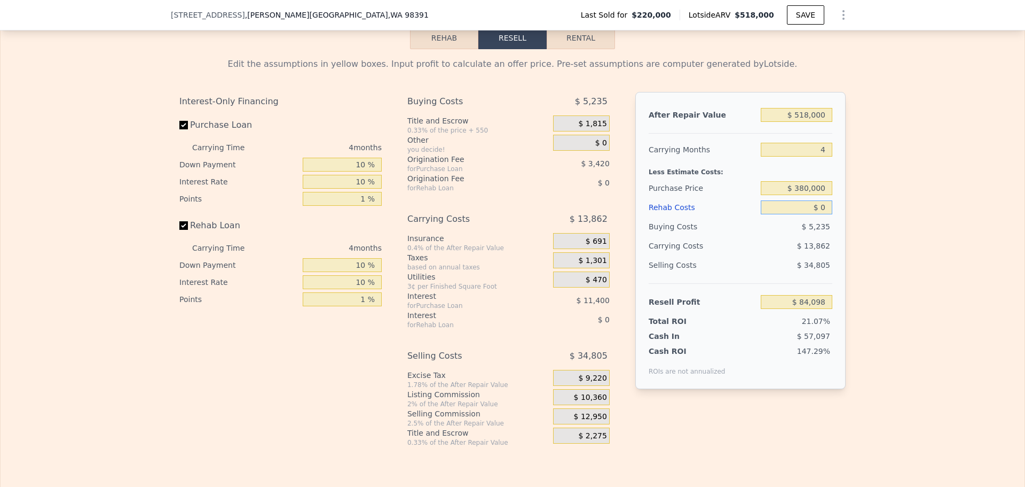
drag, startPoint x: 826, startPoint y: 212, endPoint x: 807, endPoint y: 212, distance: 19.2
click at [808, 212] on input "$ 0" at bounding box center [797, 207] width 72 height 14
type input "$ 40,000"
type input "$ 42,538"
type input "$ 40,000"
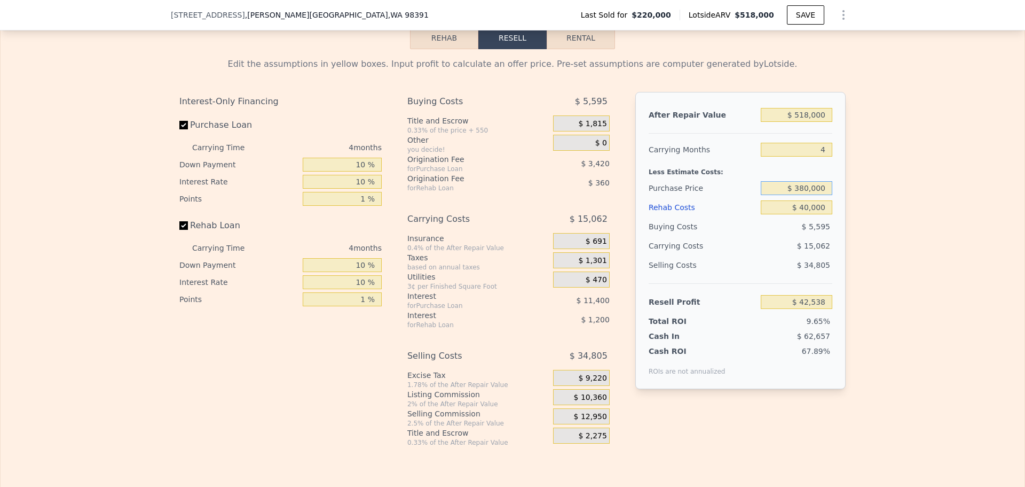
click at [802, 191] on input "$ 380,000" at bounding box center [797, 188] width 72 height 14
type input "$ 360,000"
click at [886, 196] on div "Edit the assumptions in yellow boxes. Input profit to calculate an offer price.…" at bounding box center [513, 247] width 1024 height 397
type input "$ 63,384"
click at [803, 194] on input "$ 360,000" at bounding box center [797, 188] width 72 height 14
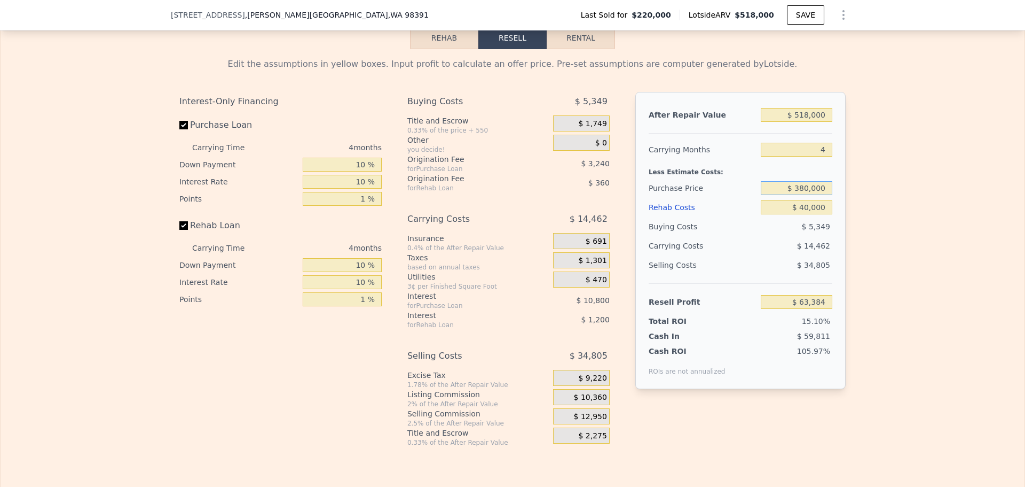
type input "$ 380,000"
click at [870, 210] on div "Edit the assumptions in yellow boxes. Input profit to calculate an offer price.…" at bounding box center [513, 247] width 1024 height 397
type input "$ 42,538"
click at [803, 193] on input "$ 380,000" at bounding box center [797, 188] width 72 height 14
type input "$ 350,000"
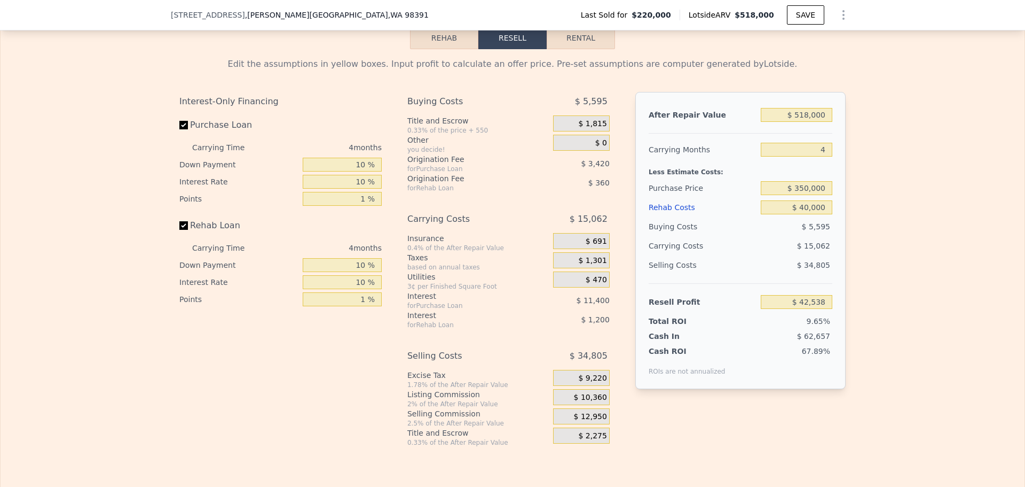
click at [871, 209] on div "Edit the assumptions in yellow boxes. Input profit to calculate an offer price.…" at bounding box center [513, 247] width 1024 height 397
type input "$ 73,807"
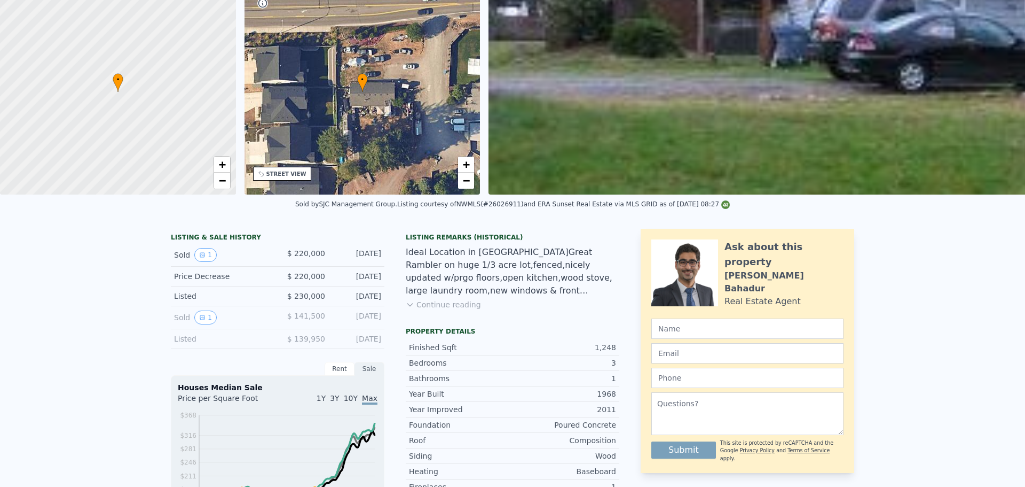
scroll to position [4, 0]
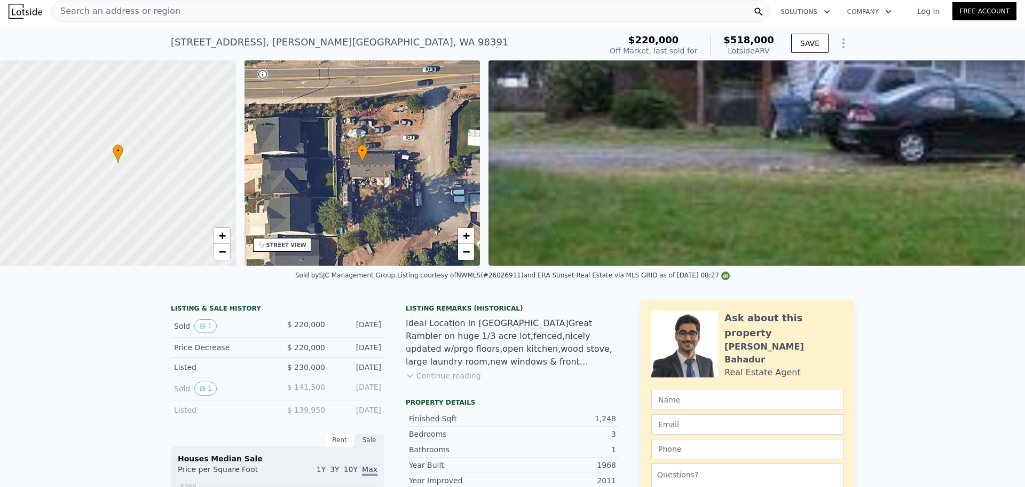
click at [150, 10] on span "Search an address or region" at bounding box center [116, 11] width 129 height 13
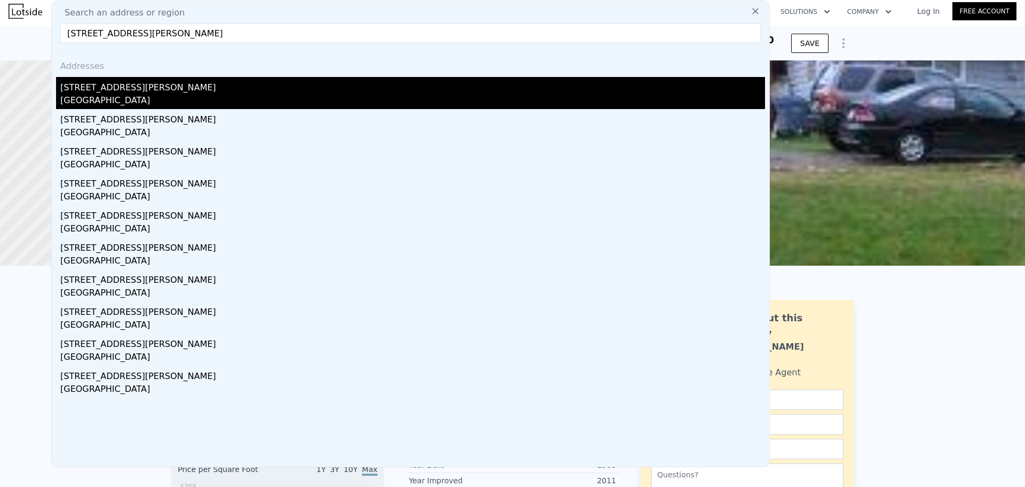
type input "[STREET_ADDRESS][PERSON_NAME]"
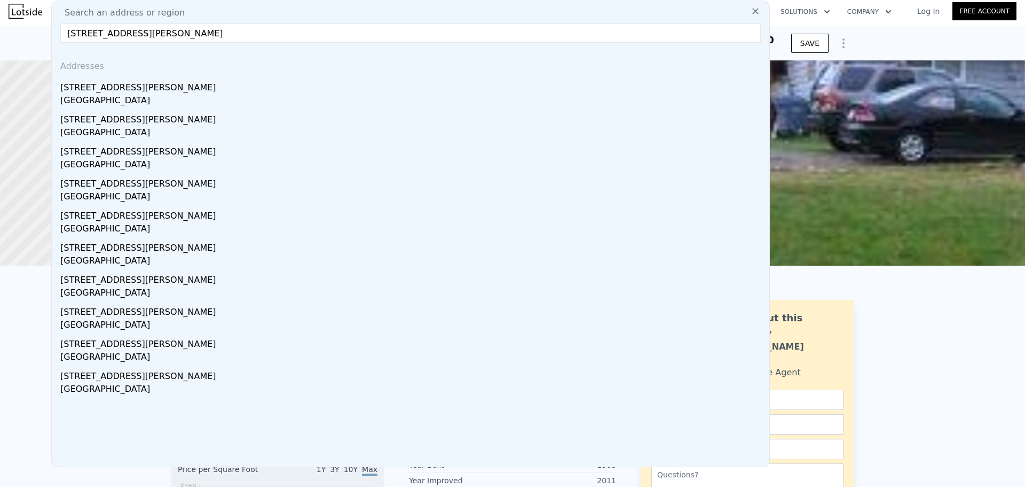
drag, startPoint x: 164, startPoint y: 88, endPoint x: 913, endPoint y: 339, distance: 789.8
click at [164, 88] on div "[STREET_ADDRESS][PERSON_NAME]" at bounding box center [412, 85] width 705 height 17
type input "3"
type input "1180"
type input "1990"
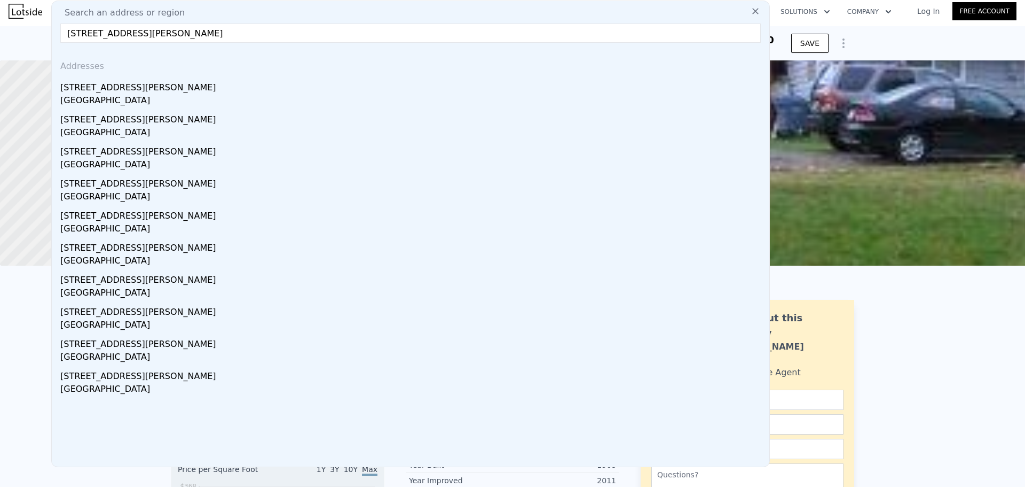
type input "7500"
type input "11730"
type input "$ 804,000"
type input "5"
type input "$ 0"
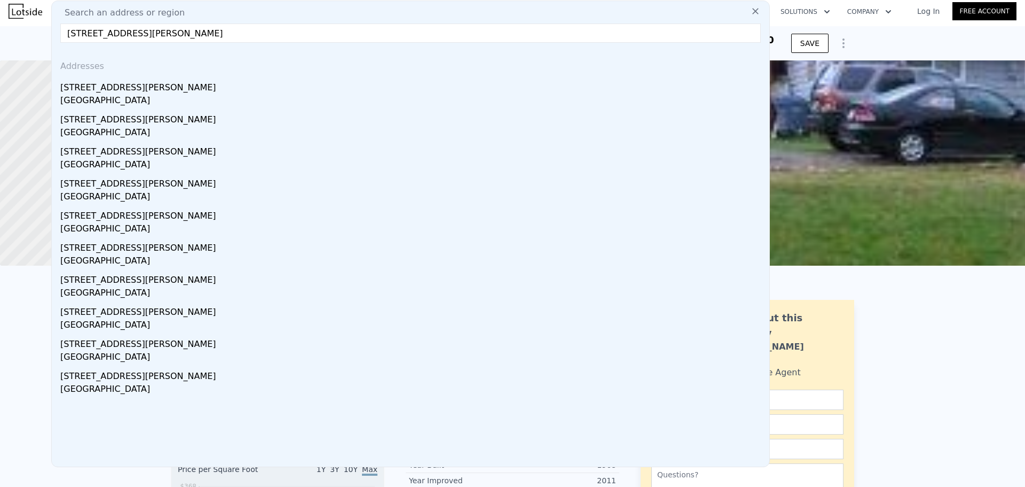
type input "-$ 53,685"
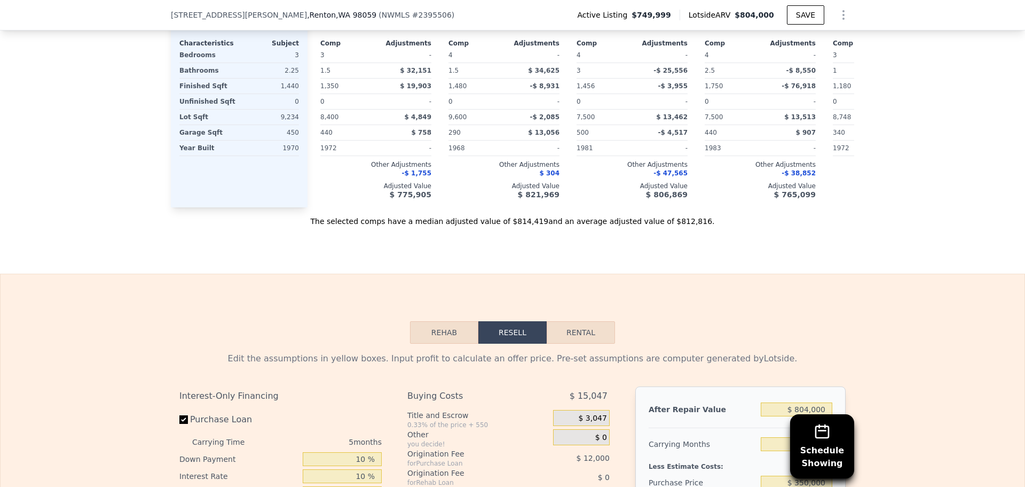
scroll to position [1709, 0]
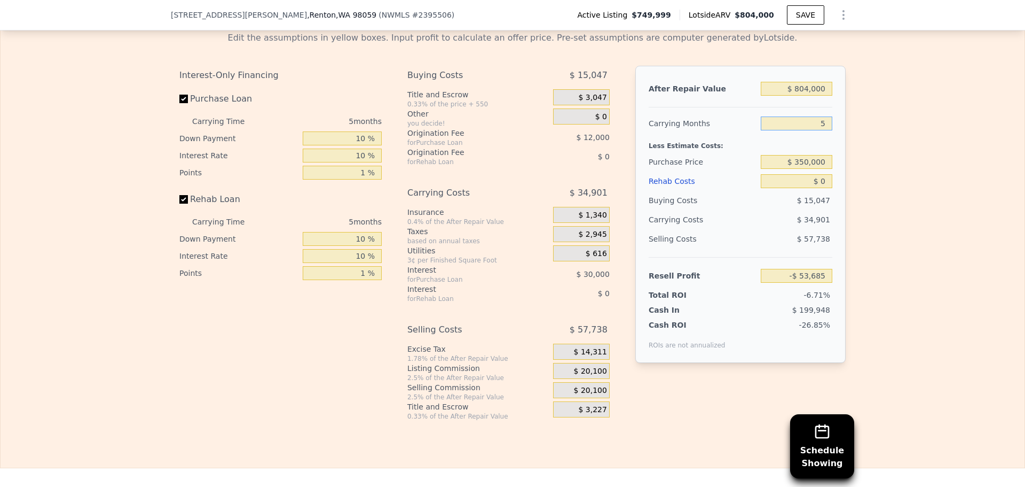
drag, startPoint x: 824, startPoint y: 135, endPoint x: 815, endPoint y: 136, distance: 8.6
click at [818, 130] on input "5" at bounding box center [797, 123] width 72 height 14
type input "4"
type input "-$ 46,705"
type input "4"
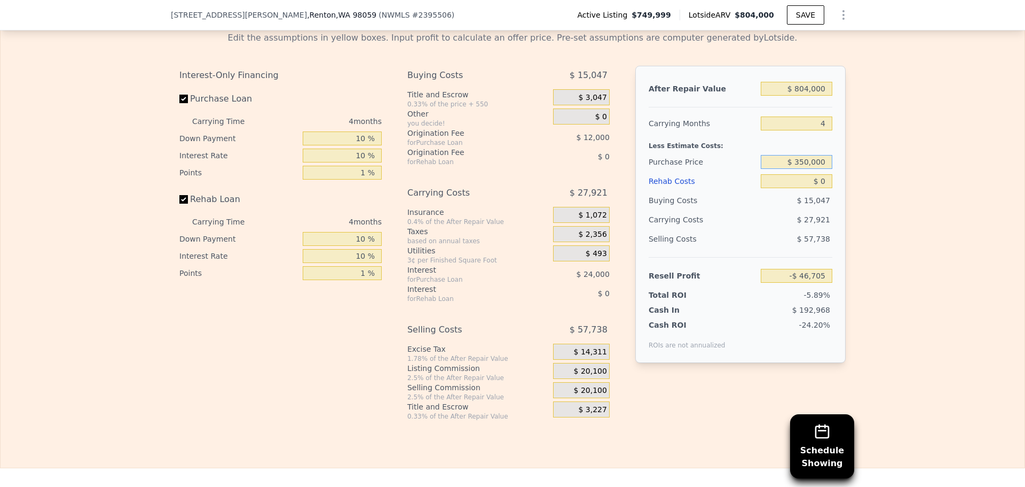
click at [814, 169] on input "$ 350,000" at bounding box center [797, 162] width 72 height 14
click at [813, 169] on input "$ 350,000" at bounding box center [797, 162] width 72 height 14
drag, startPoint x: 797, startPoint y: 177, endPoint x: 803, endPoint y: 177, distance: 6.4
click at [803, 169] on input "$ 550,000" at bounding box center [797, 162] width 72 height 14
type input "$ 580,000"
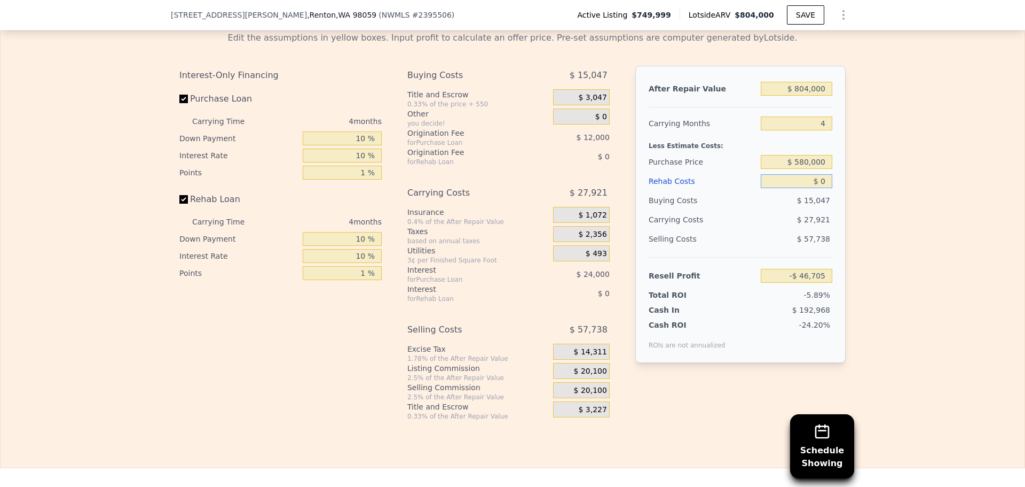
click at [823, 188] on input "$ 0" at bounding box center [797, 181] width 72 height 14
type input "$ 132,020"
drag, startPoint x: 822, startPoint y: 197, endPoint x: 815, endPoint y: 195, distance: 7.6
click at [815, 188] on input "$ 0" at bounding box center [797, 181] width 72 height 14
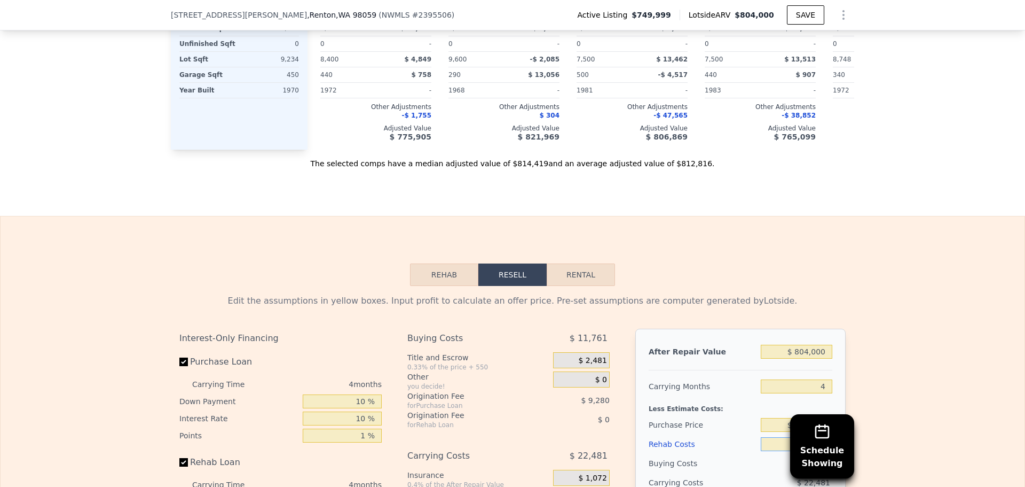
scroll to position [1602, 0]
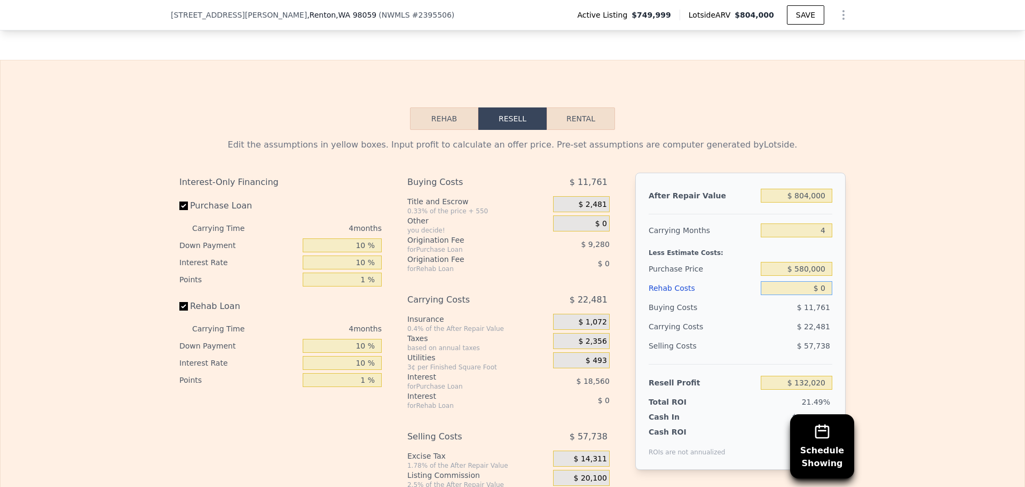
type input "$ 50"
type input "$ 131,969"
type input "$ 50,000"
type input "$ 79,620"
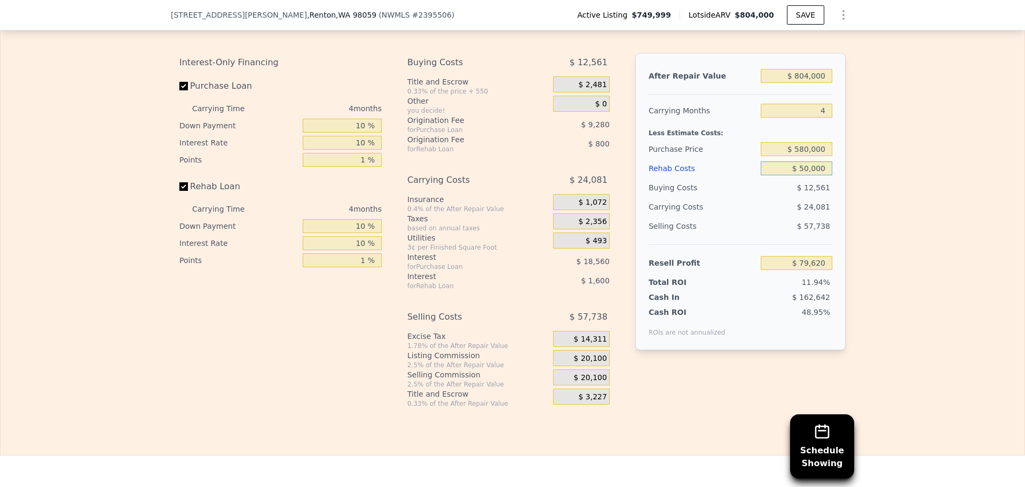
scroll to position [1763, 0]
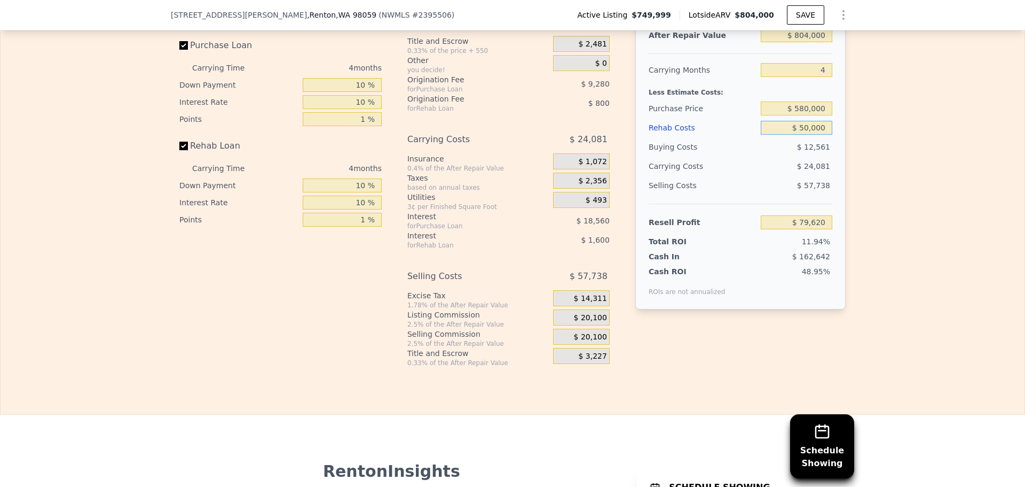
type input "$ 50,000"
click at [593, 323] on span "$ 20,100" at bounding box center [590, 318] width 33 height 10
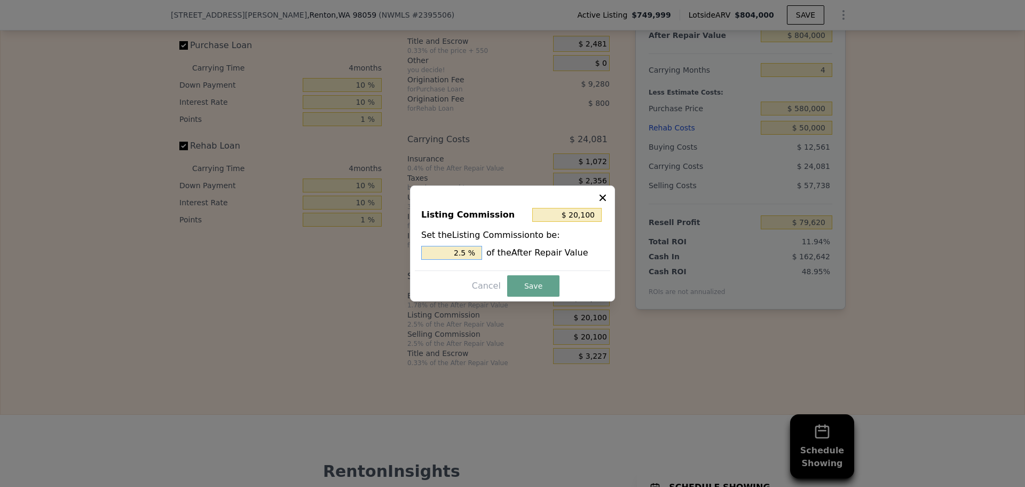
drag, startPoint x: 462, startPoint y: 252, endPoint x: 472, endPoint y: 252, distance: 10.1
click at [472, 252] on input "2.5 %" at bounding box center [451, 253] width 61 height 14
type input "$ 16,080"
type input "2 %"
click at [522, 287] on button "Save" at bounding box center [533, 285] width 52 height 21
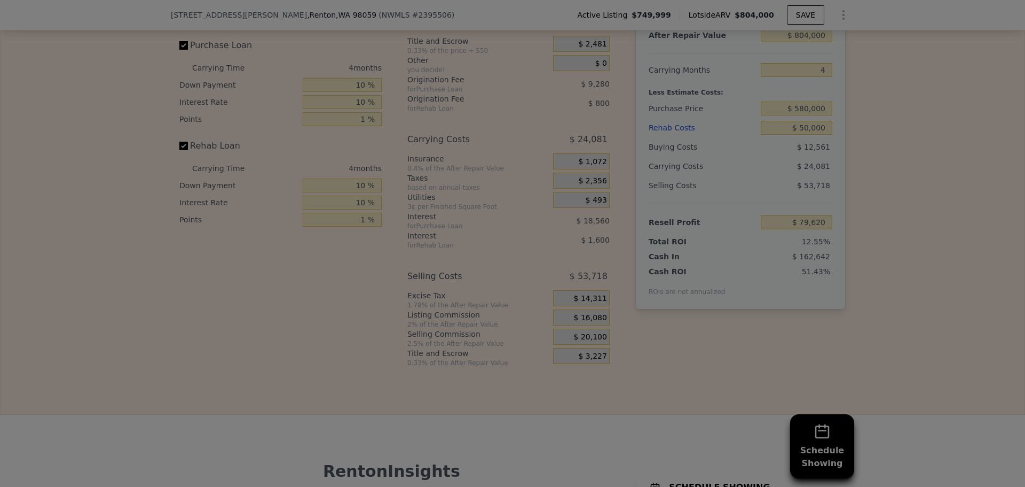
type input "$ 83,640"
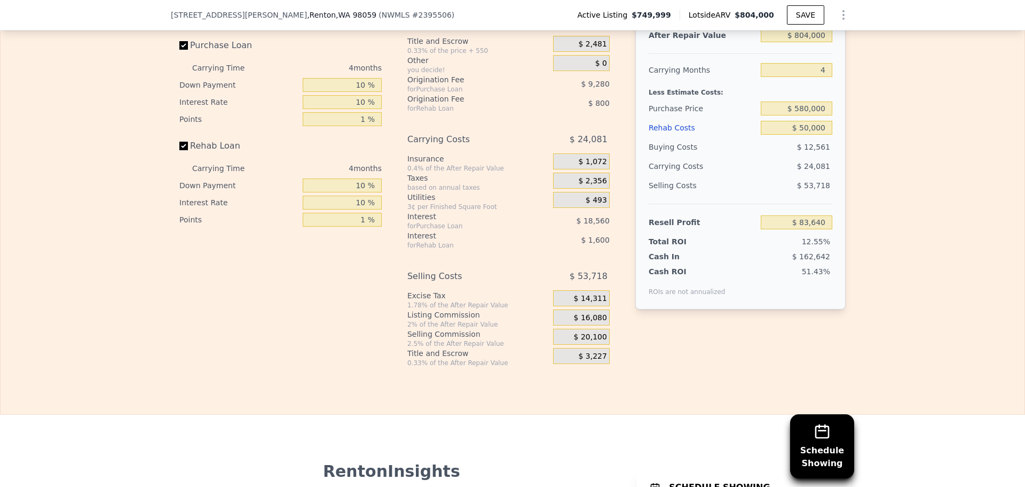
scroll to position [1709, 0]
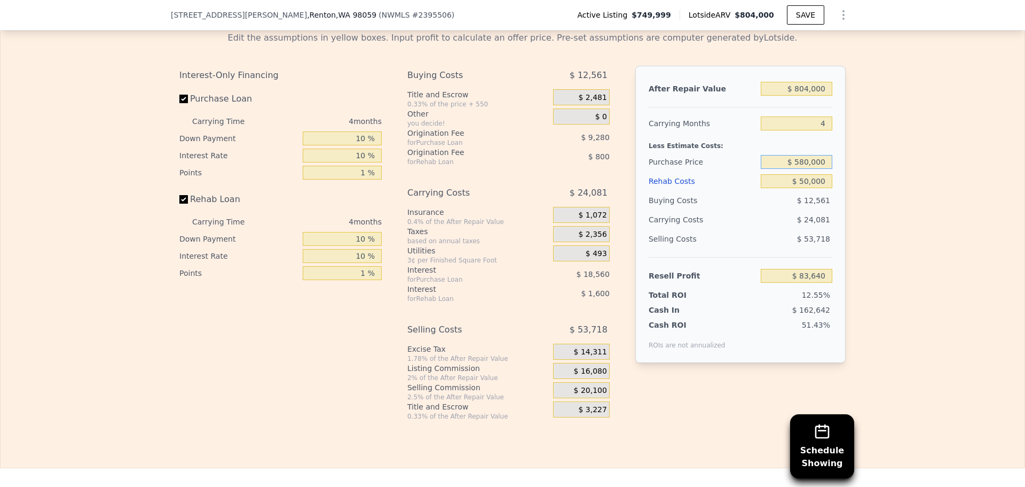
click at [805, 169] on input "$ 580,000" at bounding box center [797, 162] width 72 height 14
type input "$ 560,000"
click at [870, 194] on div "Edit the assumptions in yellow boxes. Input profit to calculate an offer price.…" at bounding box center [513, 221] width 1024 height 397
type input "$ 104,666"
click at [806, 169] on input "$ 560,000" at bounding box center [797, 162] width 72 height 14
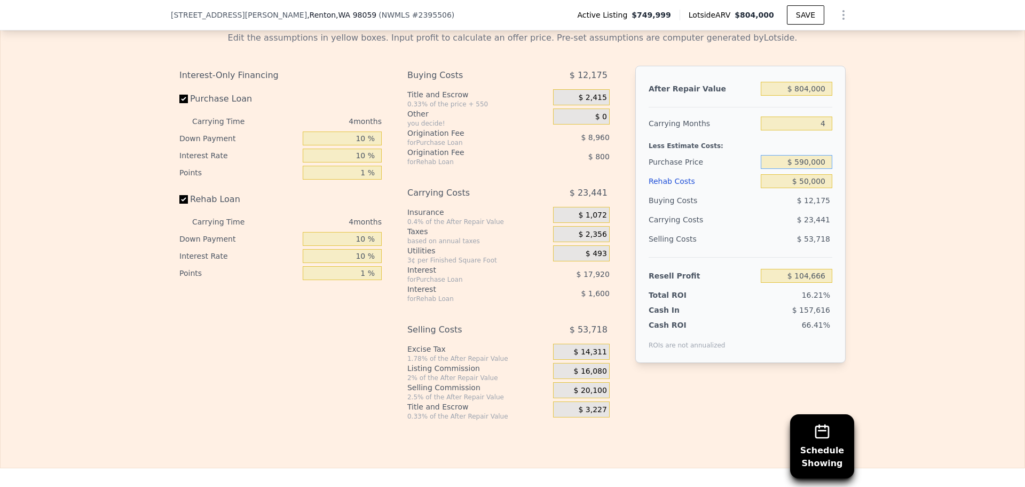
type input "$ 590,000"
click at [879, 209] on div "Edit the assumptions in yellow boxes. Input profit to calculate an offer price.…" at bounding box center [513, 221] width 1024 height 397
type input "$ 73,126"
drag, startPoint x: 800, startPoint y: 195, endPoint x: 807, endPoint y: 195, distance: 6.9
click at [807, 188] on input "$ 50,000" at bounding box center [797, 181] width 72 height 14
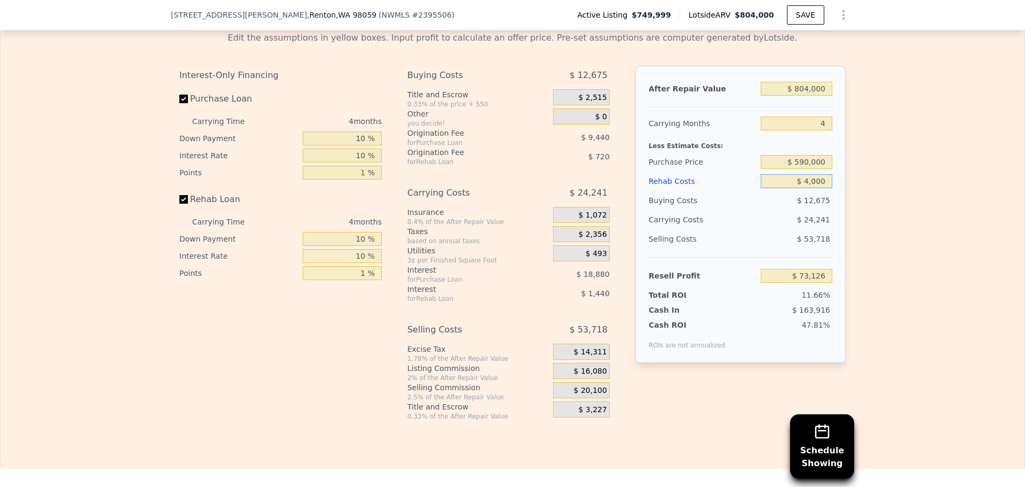
type input "$ 45,000"
type input "$ 78,366"
type input "$ 45,000"
click at [798, 169] on input "$ 590,000" at bounding box center [797, 162] width 72 height 14
click at [877, 178] on div "Edit the assumptions in yellow boxes. Input profit to calculate an offer price.…" at bounding box center [513, 221] width 1024 height 397
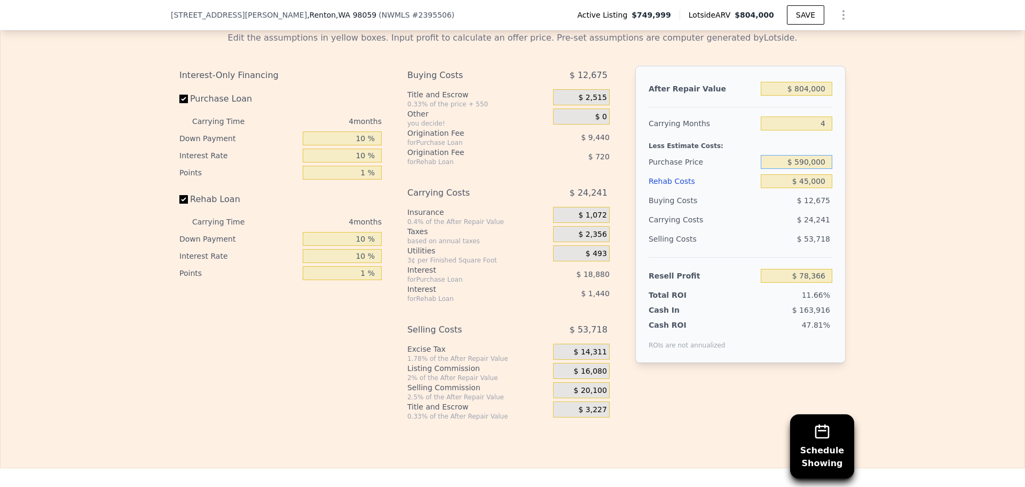
drag, startPoint x: 800, startPoint y: 176, endPoint x: 806, endPoint y: 176, distance: 6.4
click at [806, 169] on input "$ 590,000" at bounding box center [797, 162] width 72 height 14
type input "$ 59,095,000"
click at [860, 187] on div "Edit the assumptions in yellow boxes. Input profit to calculate an offer price.…" at bounding box center [513, 221] width 1024 height 397
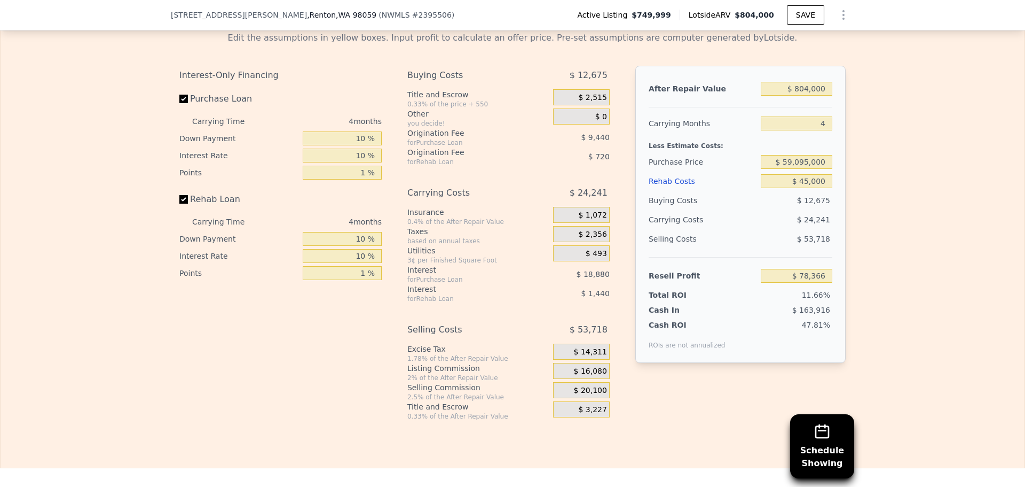
type input "-$ 61,429,695"
drag, startPoint x: 803, startPoint y: 176, endPoint x: 787, endPoint y: 176, distance: 16.6
click at [787, 169] on input "$ 59,095,000" at bounding box center [797, 162] width 72 height 14
type input "$ 595,000"
click at [888, 199] on div "Edit the assumptions in yellow boxes. Input profit to calculate an offer price.…" at bounding box center [513, 221] width 1024 height 397
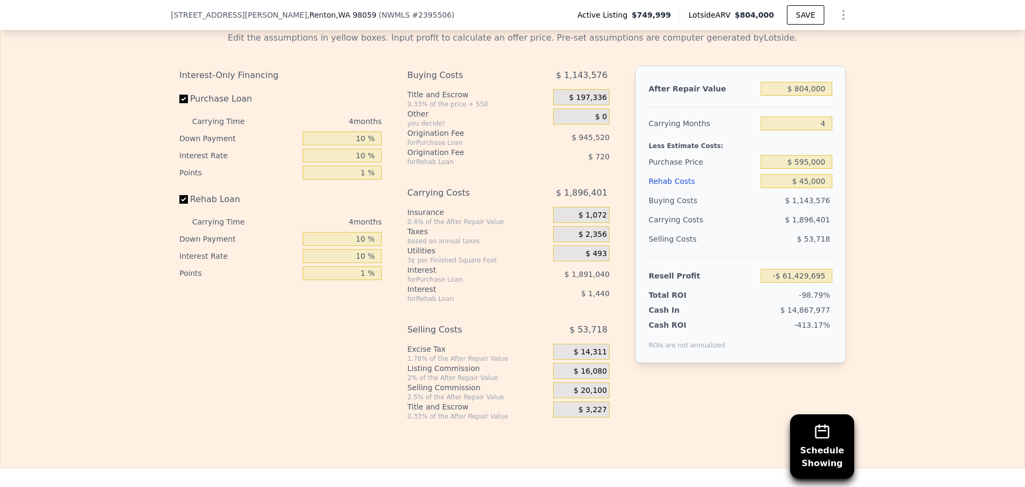
type input "$ 73,110"
